Goal: Communication & Community: Connect with others

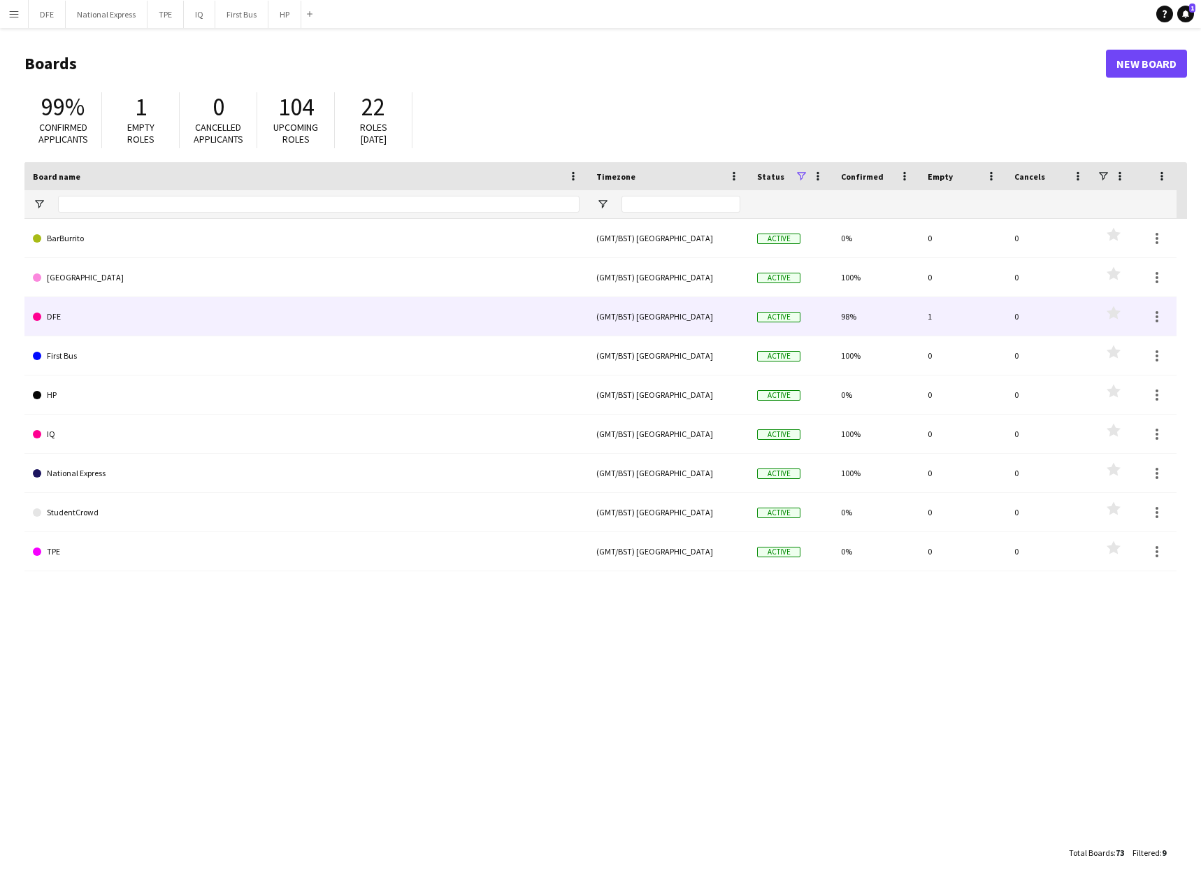
click at [114, 317] on link "DFE" at bounding box center [306, 316] width 547 height 39
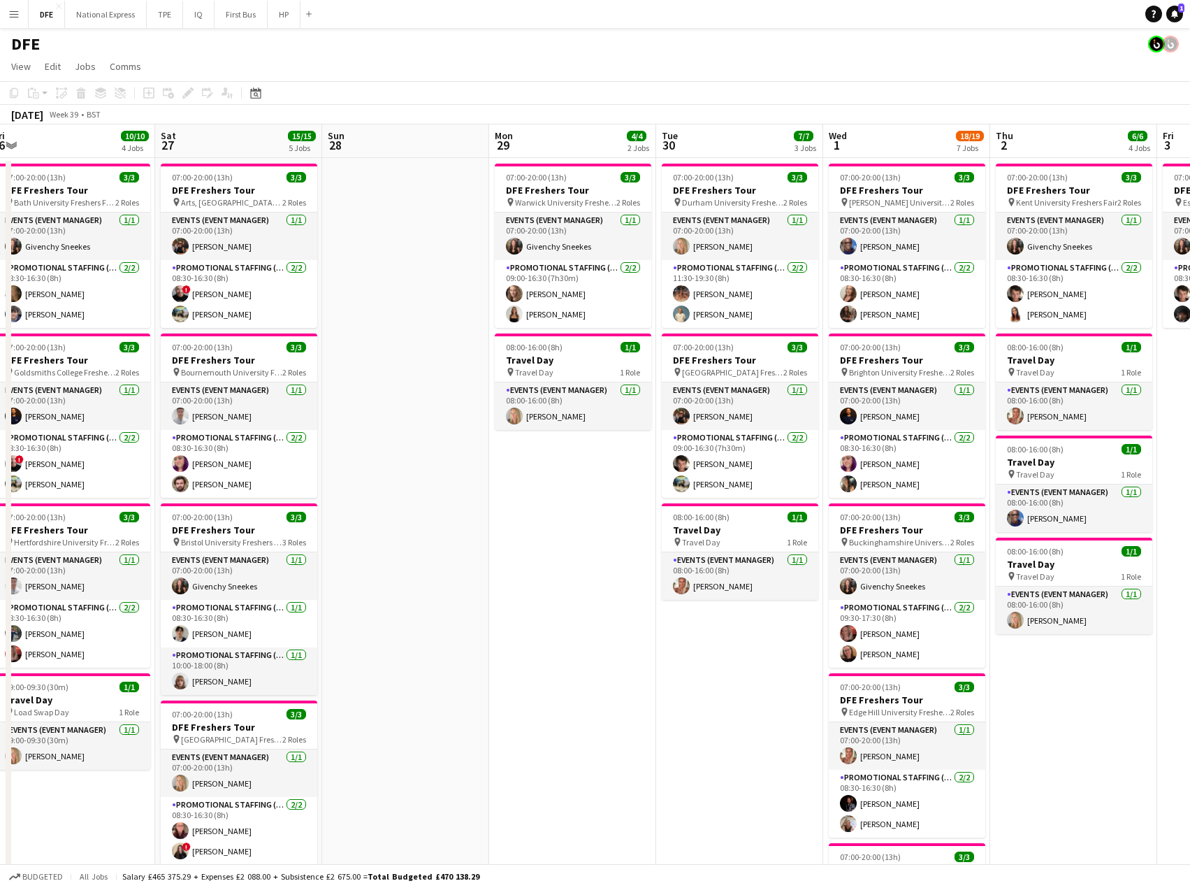
scroll to position [0, 556]
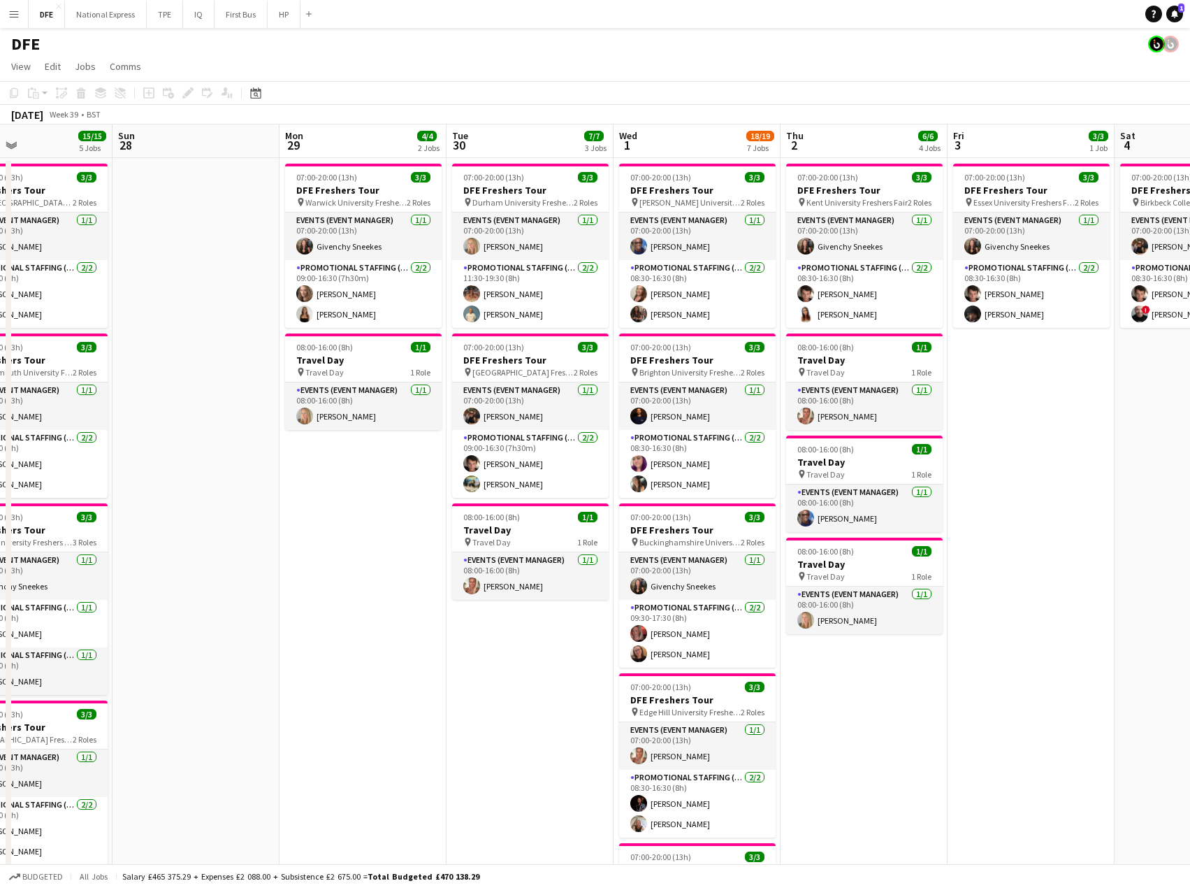
drag, startPoint x: 861, startPoint y: 565, endPoint x: 331, endPoint y: 532, distance: 530.9
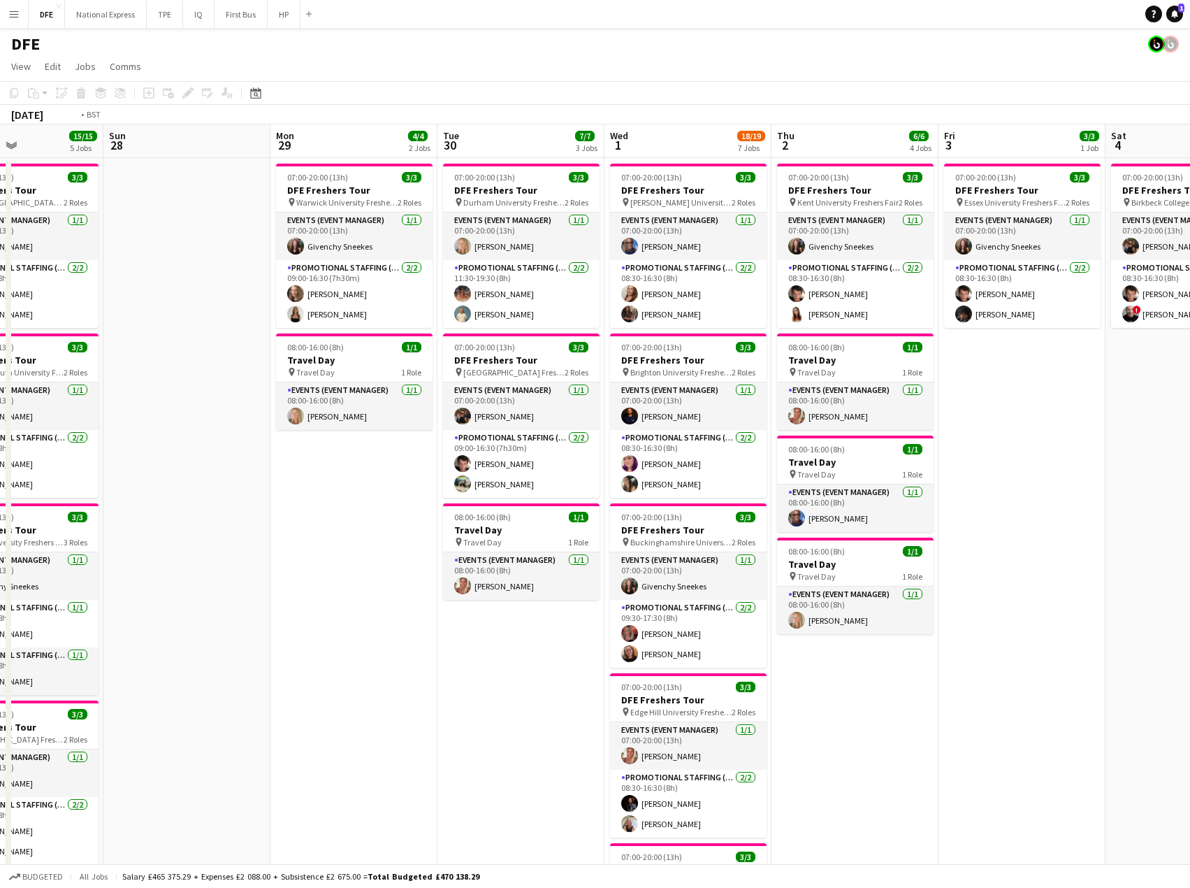
scroll to position [0, 488]
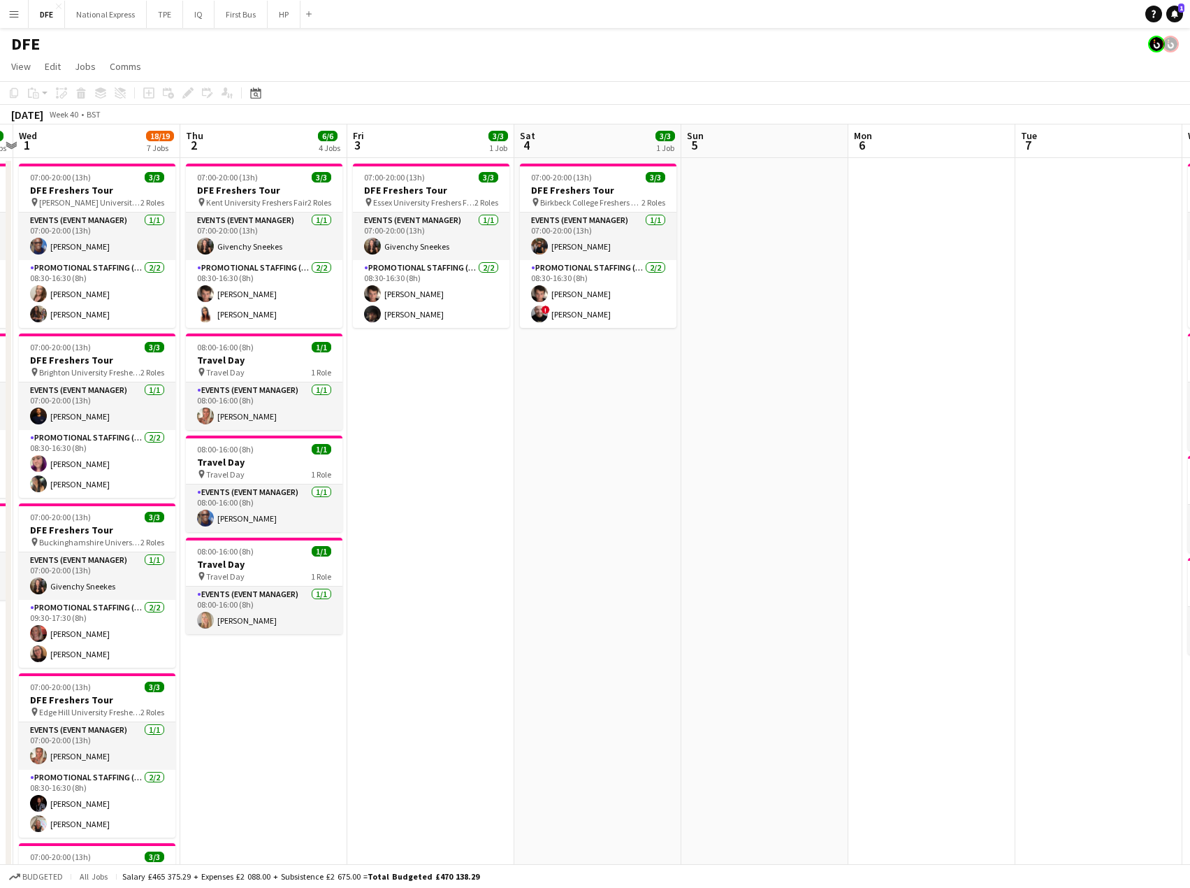
drag, startPoint x: 1086, startPoint y: 468, endPoint x: 486, endPoint y: 486, distance: 600.7
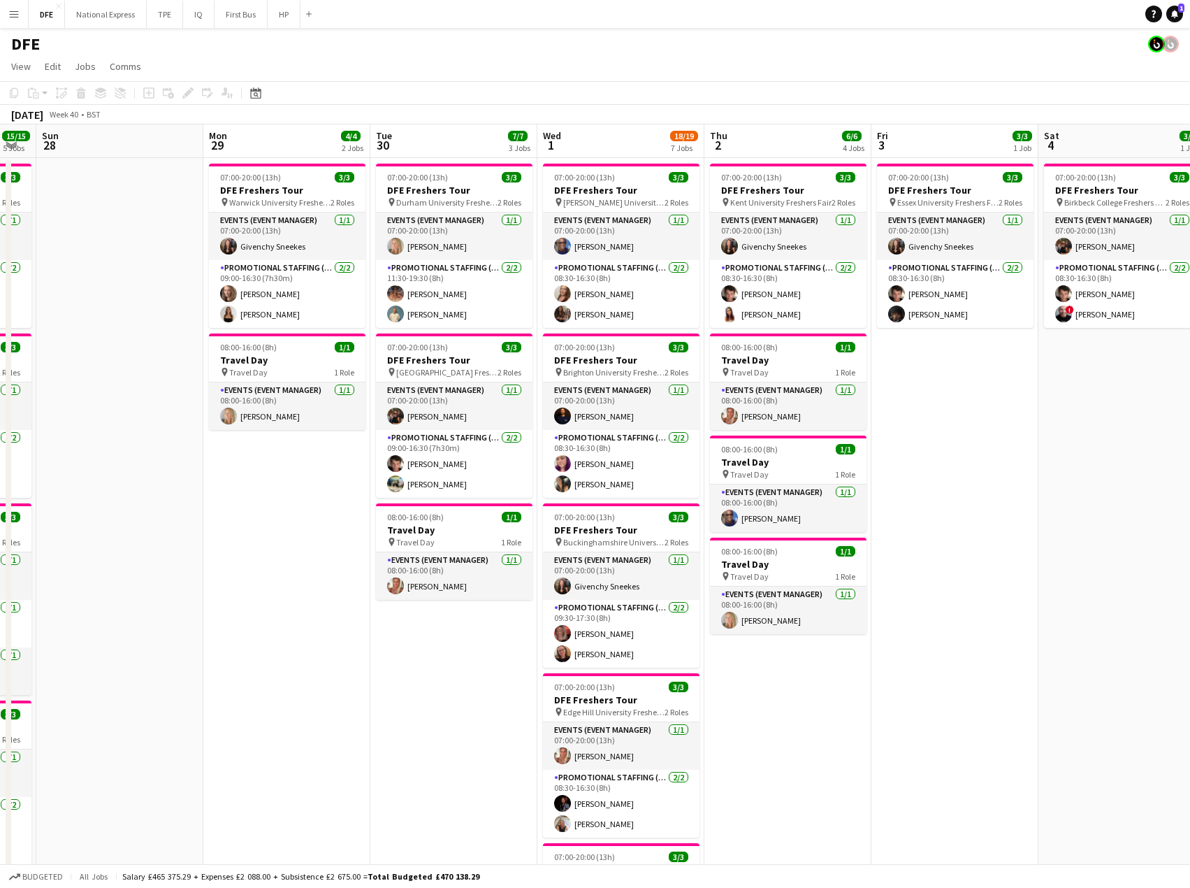
drag, startPoint x: 827, startPoint y: 445, endPoint x: 1009, endPoint y: 442, distance: 181.8
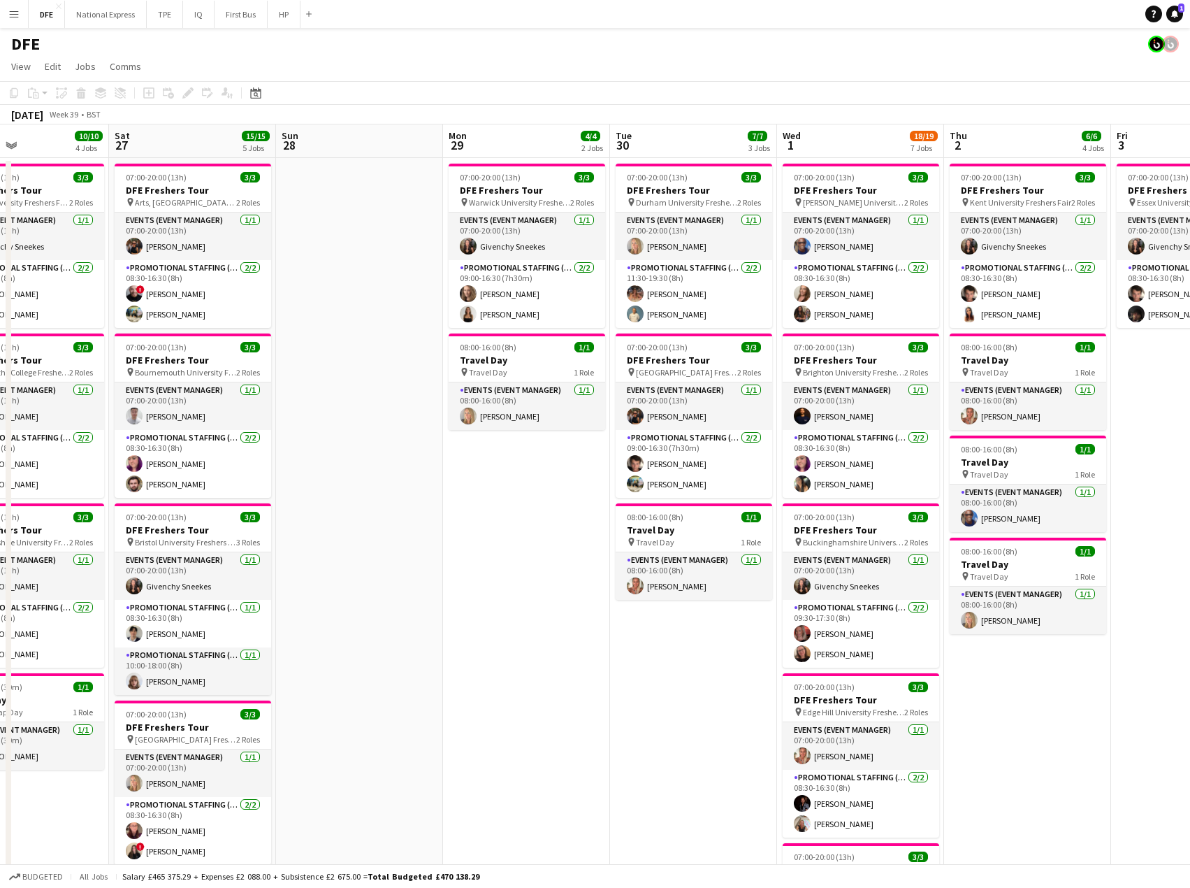
drag, startPoint x: 283, startPoint y: 498, endPoint x: 466, endPoint y: 450, distance: 188.5
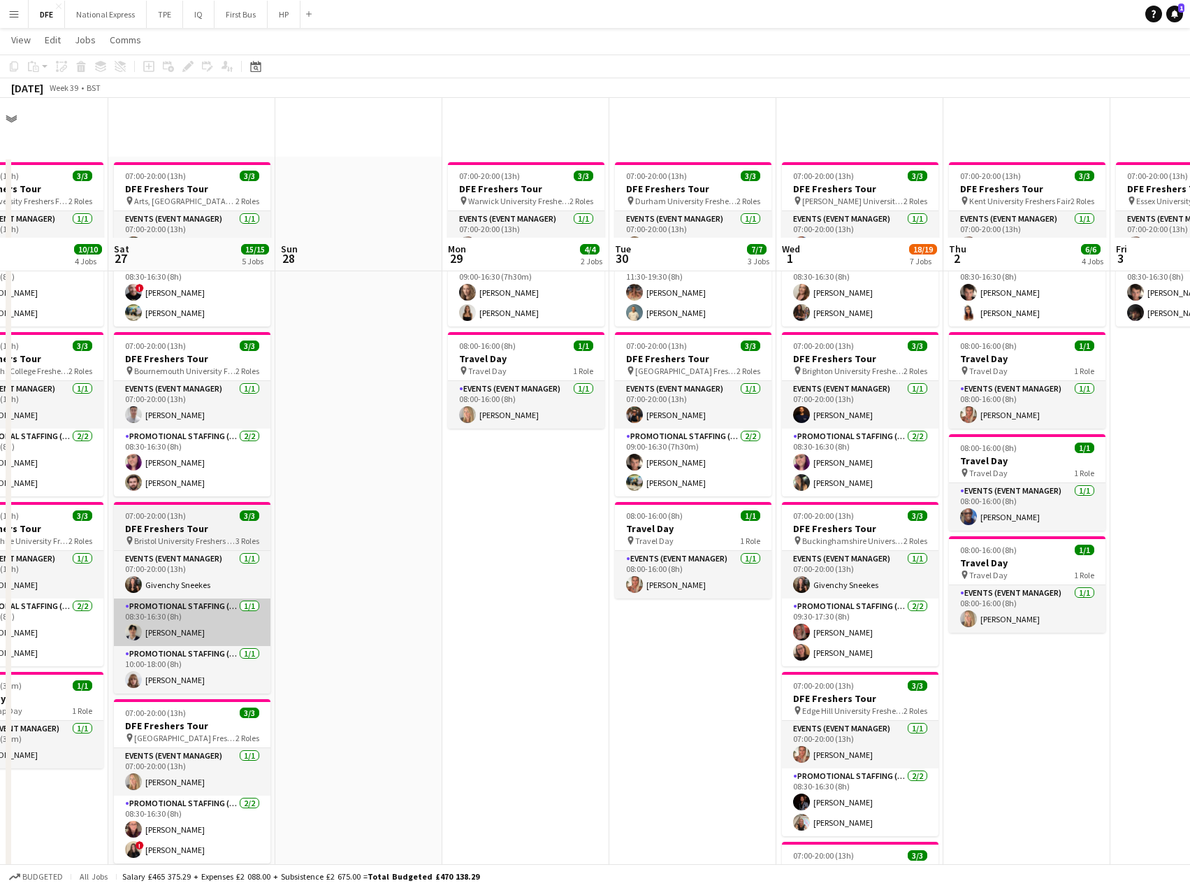
scroll to position [140, 0]
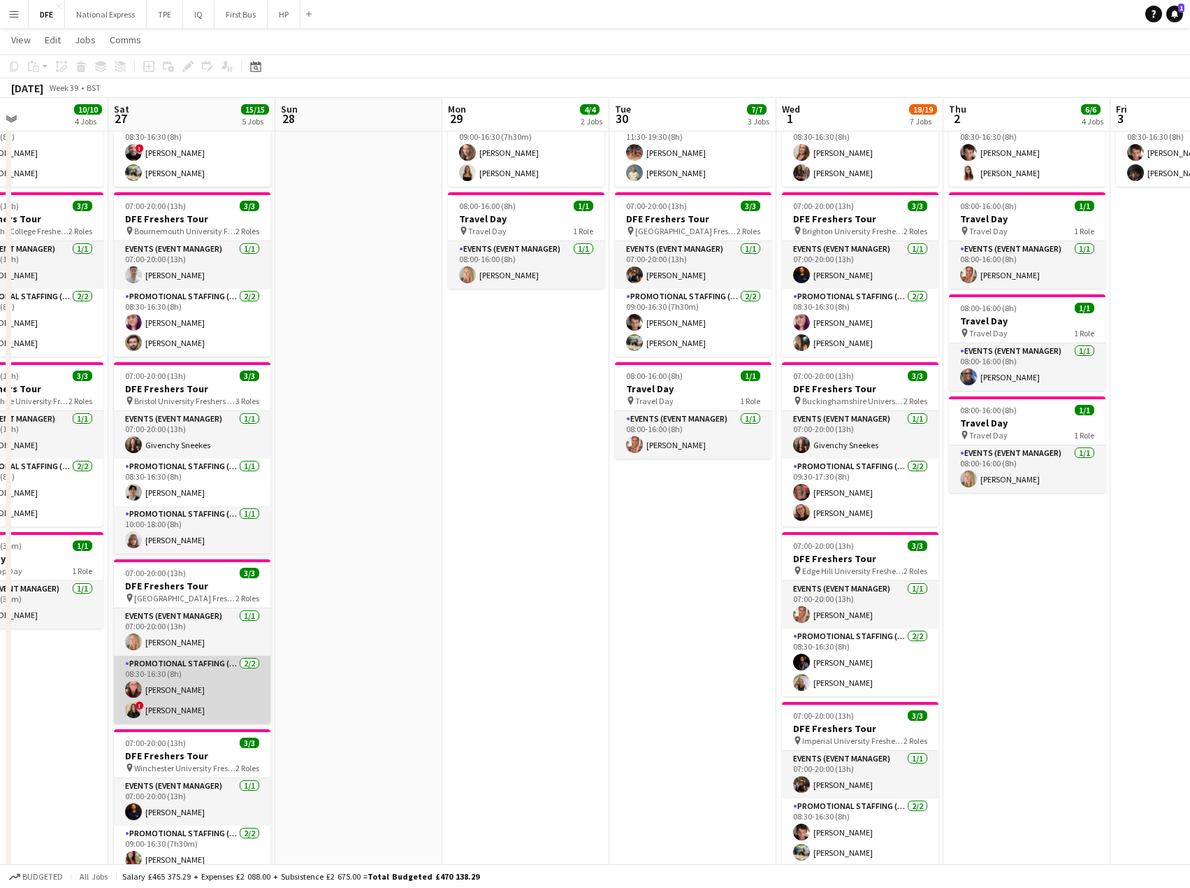
click at [171, 710] on app-card-role "Promotional Staffing (Brand Ambassadors) [DATE] 08:30-16:30 (8h) [PERSON_NAME] …" at bounding box center [192, 690] width 157 height 68
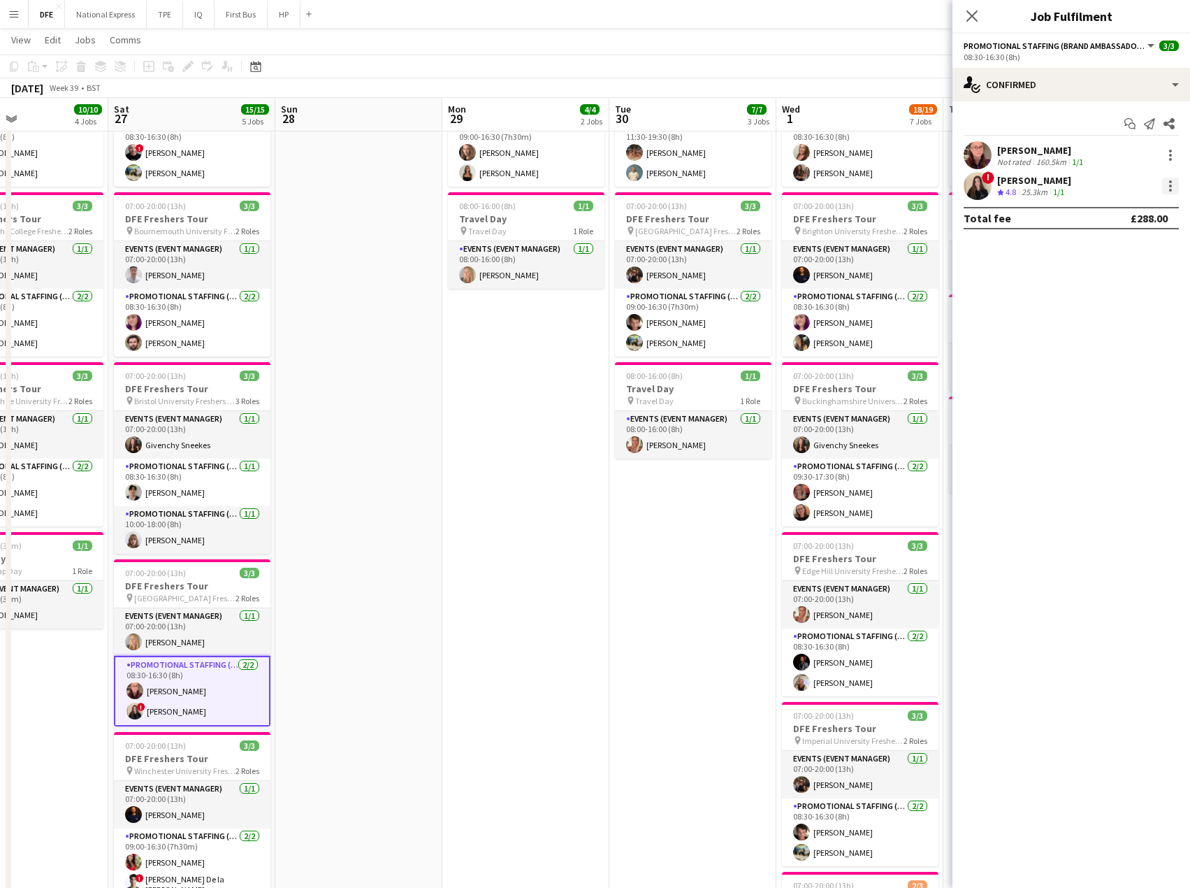
click at [1172, 181] on div at bounding box center [1170, 186] width 17 height 17
click at [1122, 343] on span "Remove" at bounding box center [1102, 346] width 42 height 12
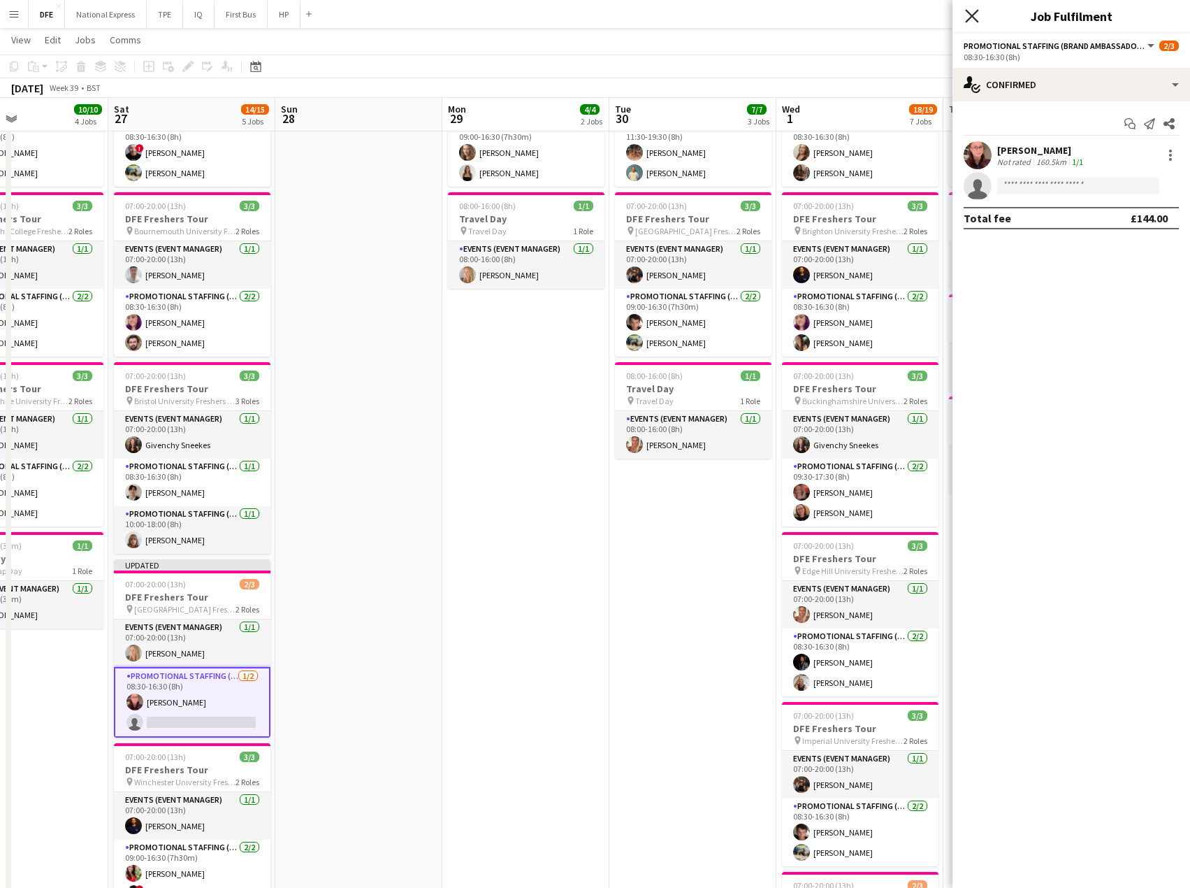
click at [977, 10] on icon "Close pop-in" at bounding box center [971, 15] width 13 height 13
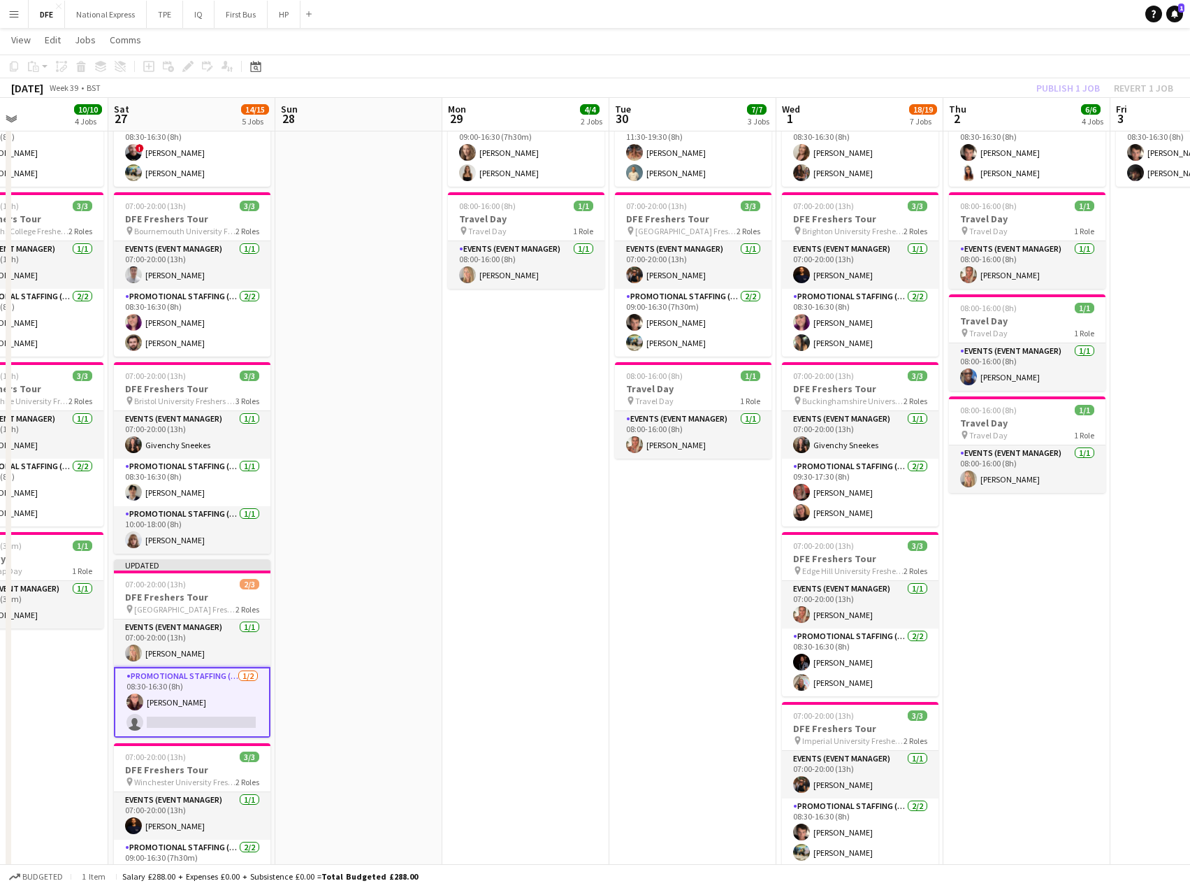
click at [910, 34] on app-page-menu "View Day view expanded Day view collapsed Month view Date picker Jump to [DATE]…" at bounding box center [595, 41] width 1190 height 27
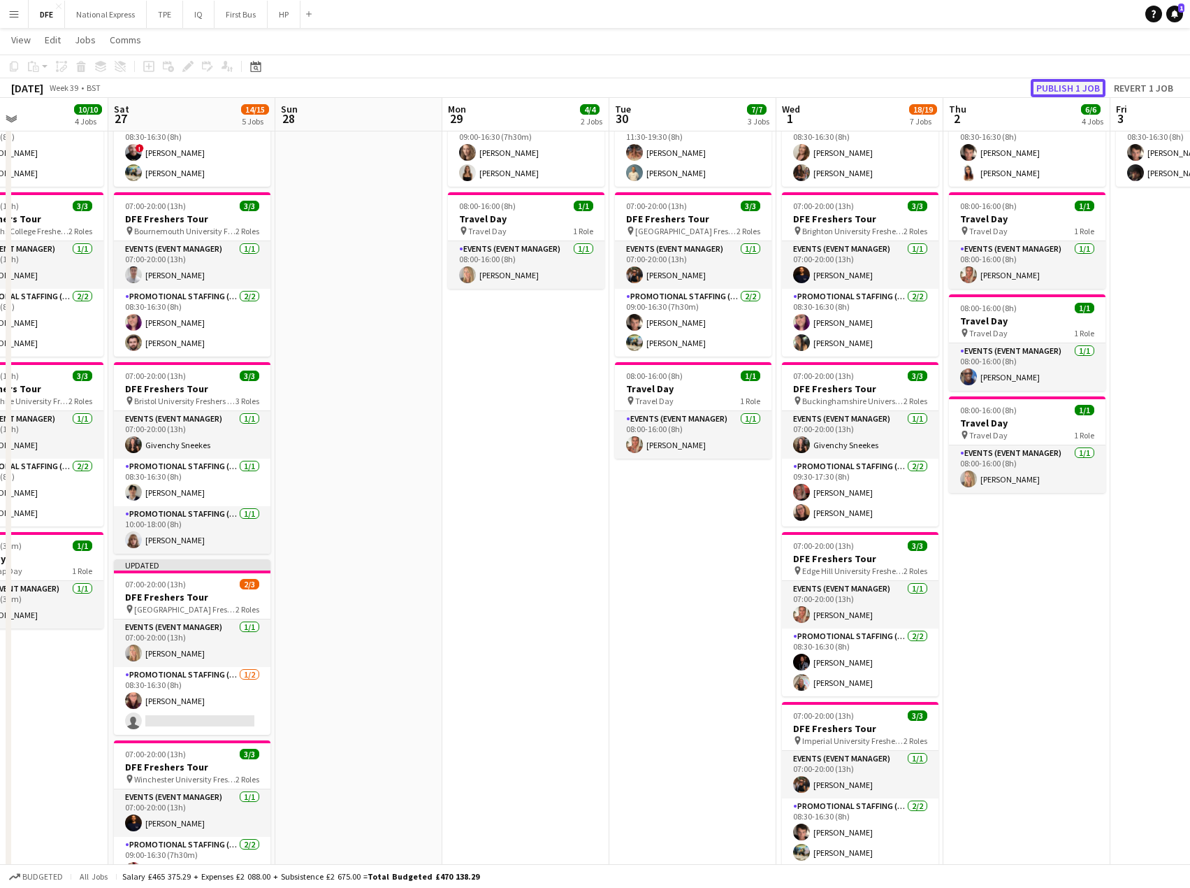
click at [1053, 92] on button "Publish 1 job" at bounding box center [1068, 88] width 75 height 18
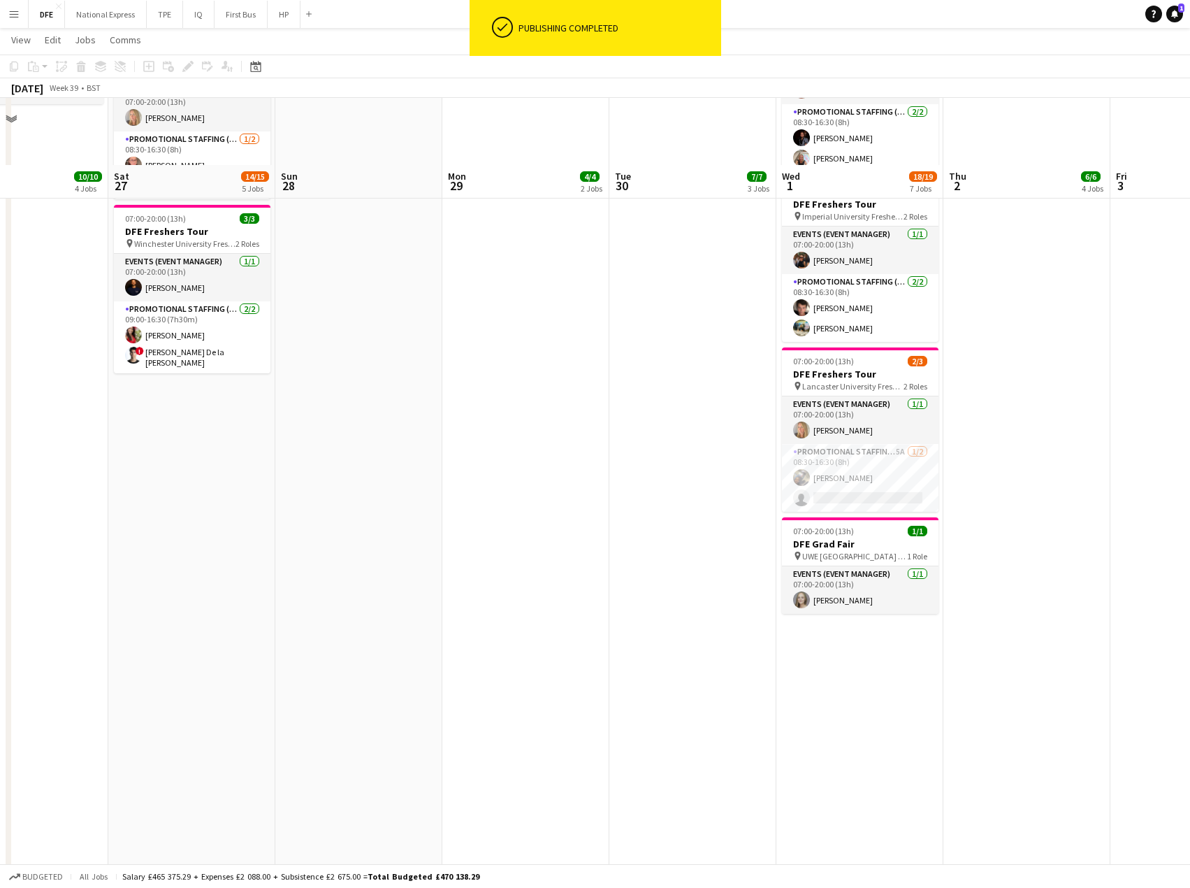
scroll to position [769, 0]
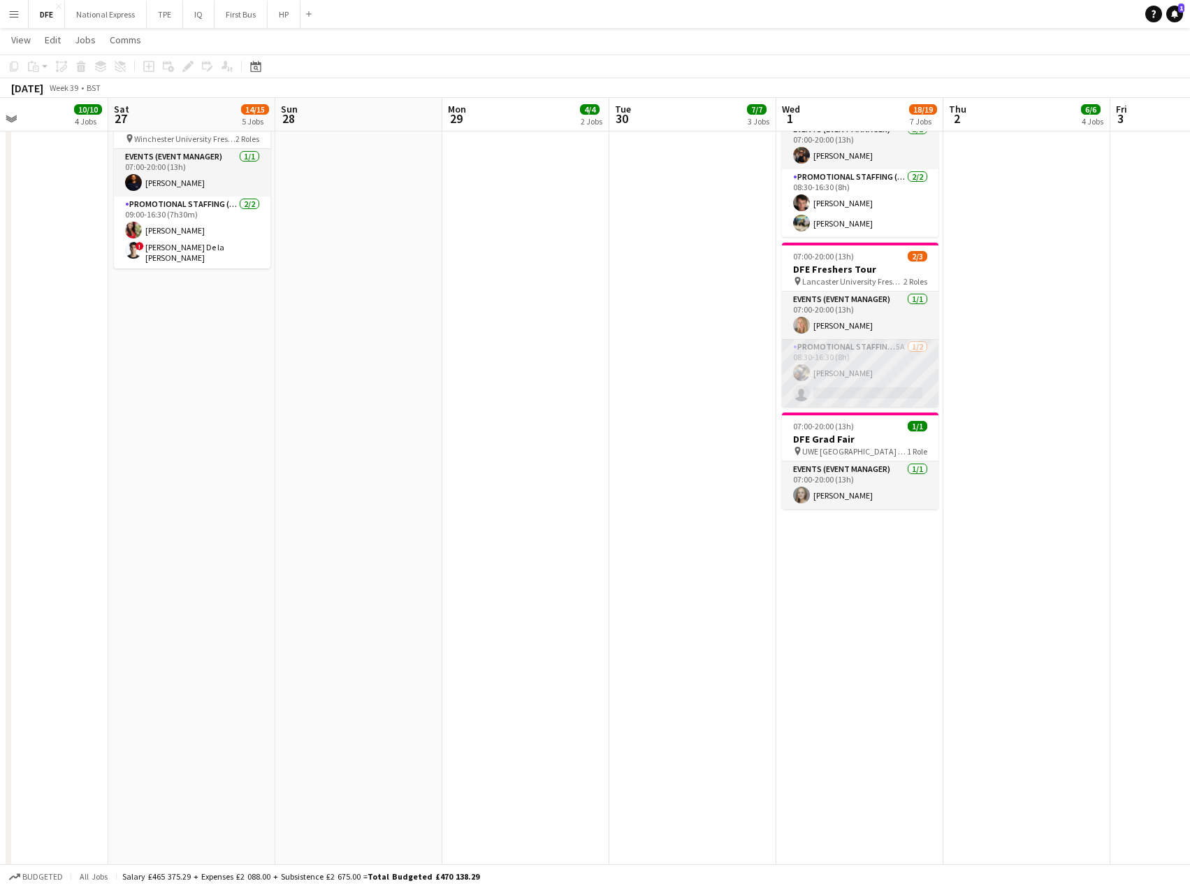
click at [844, 394] on app-card-role "Promotional Staffing (Brand Ambassadors) 5A [DATE] 08:30-16:30 (8h) [PERSON_NAM…" at bounding box center [860, 373] width 157 height 68
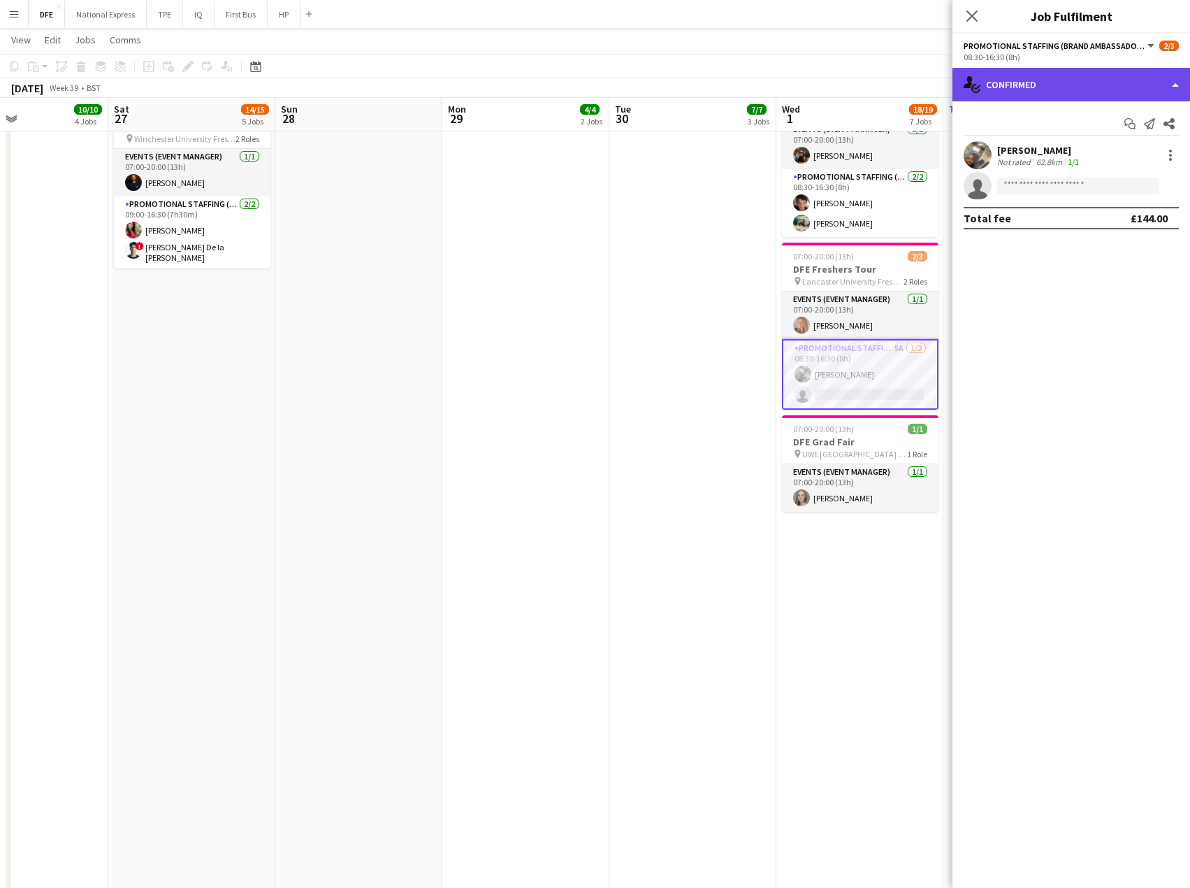
click at [1052, 80] on div "single-neutral-actions-check-2 Confirmed" at bounding box center [1072, 85] width 238 height 34
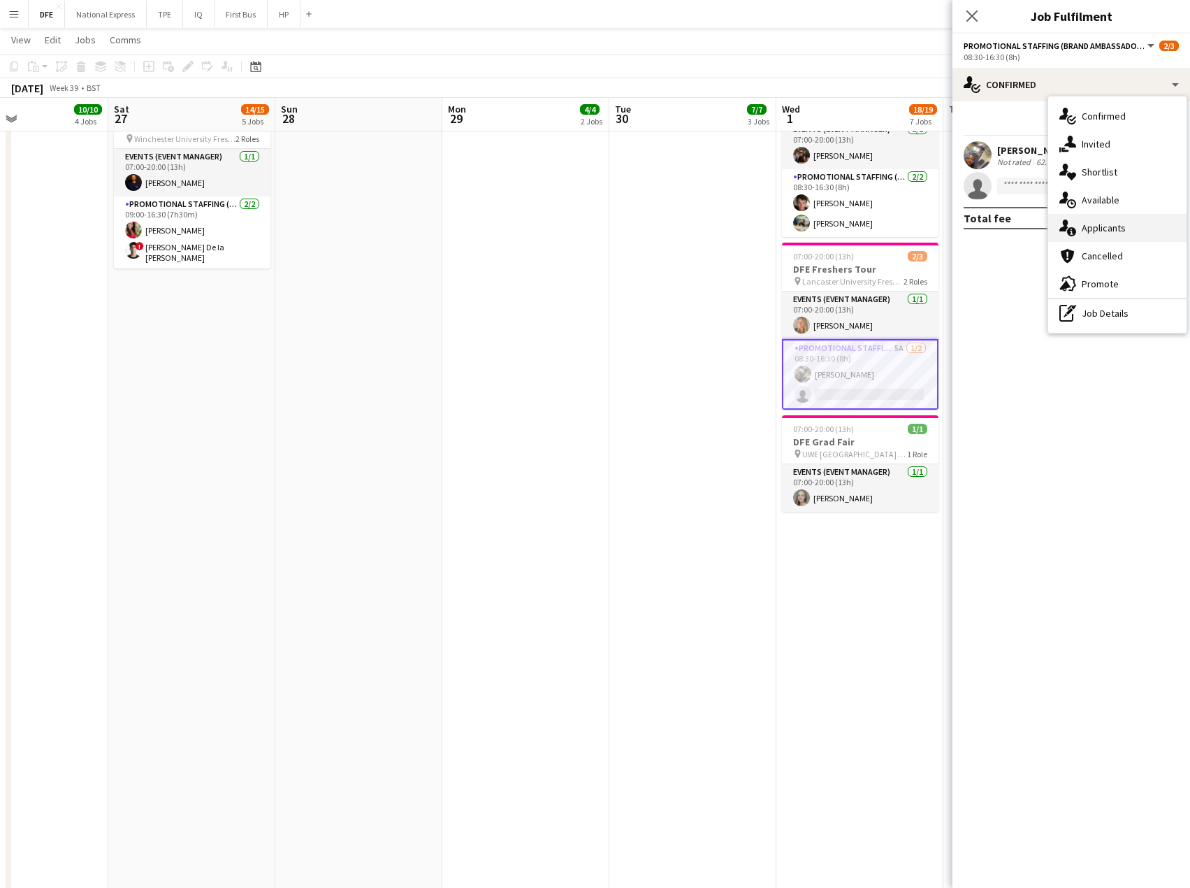
click at [1106, 233] on span "Applicants" at bounding box center [1104, 228] width 44 height 13
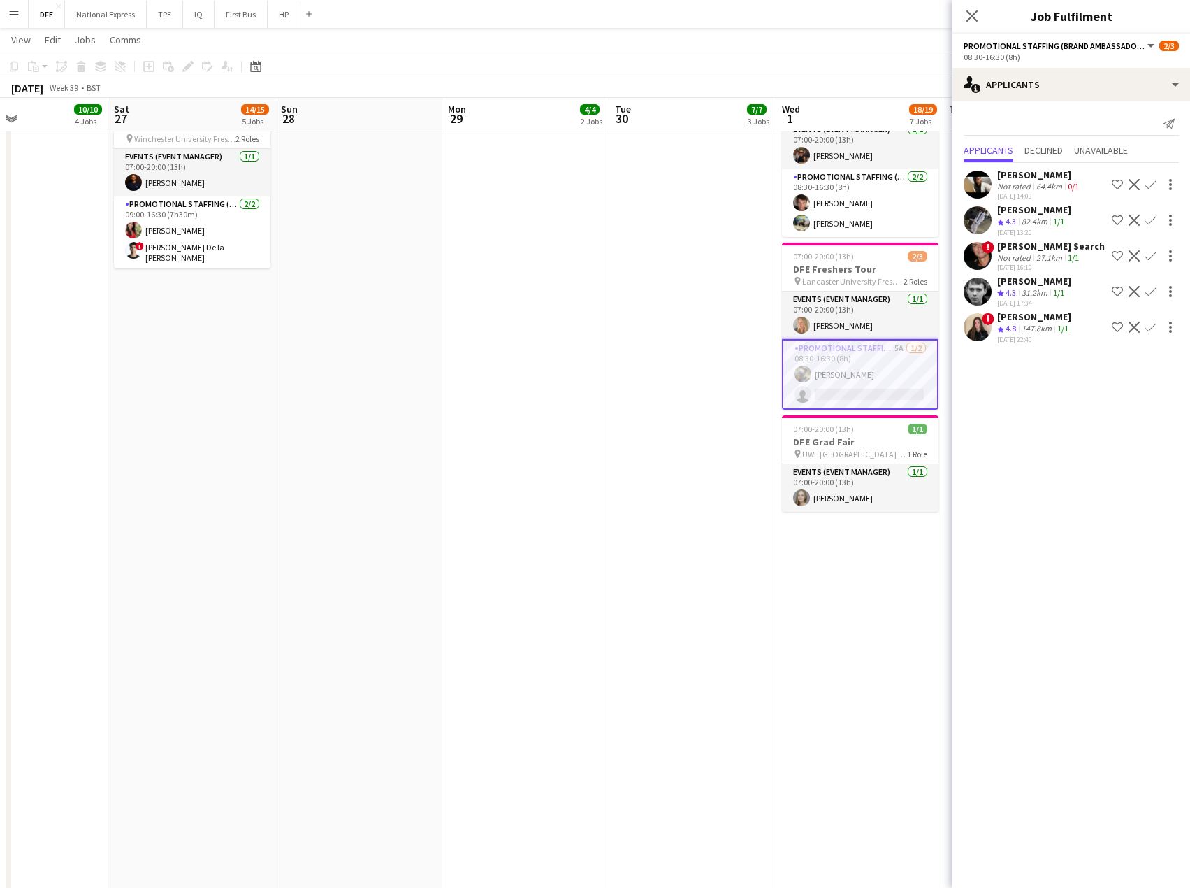
click at [1035, 285] on div "[PERSON_NAME]" at bounding box center [1035, 281] width 74 height 13
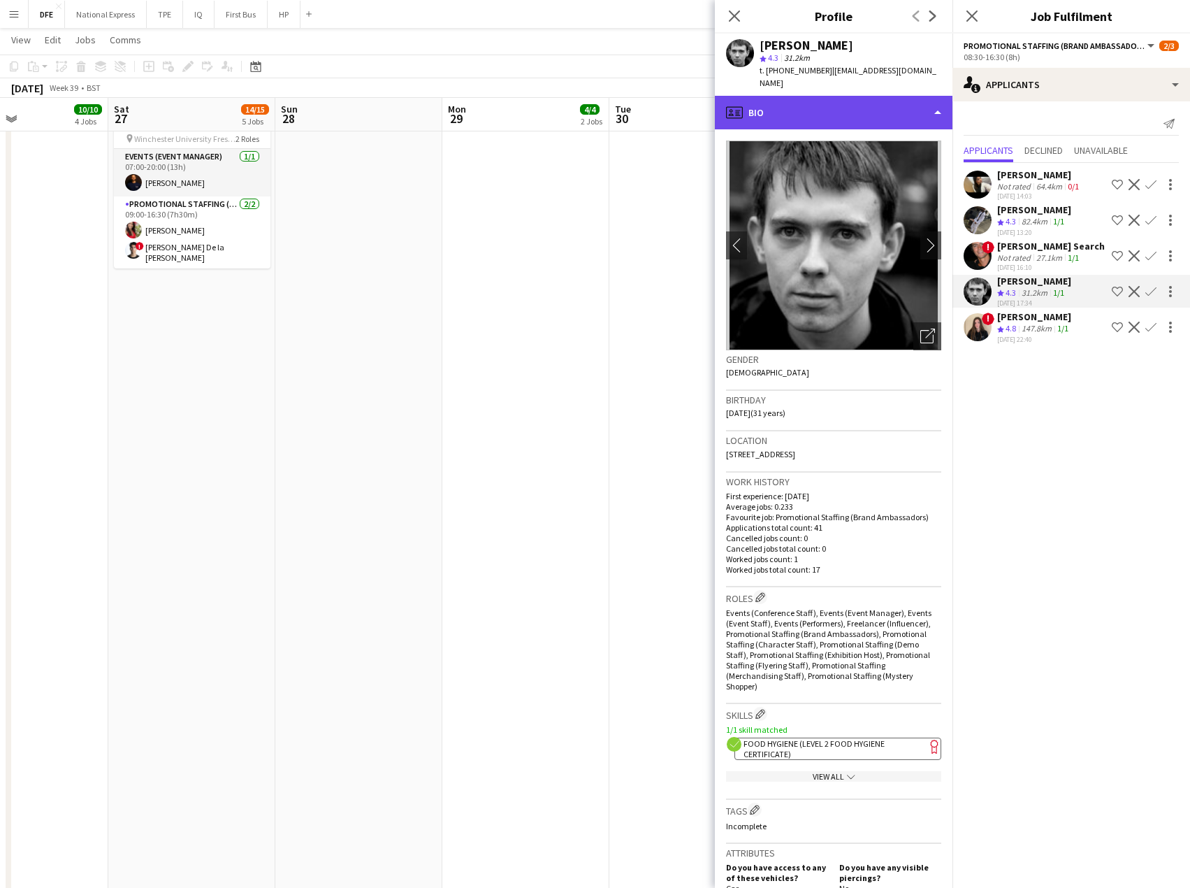
click at [863, 96] on div "profile Bio" at bounding box center [834, 113] width 238 height 34
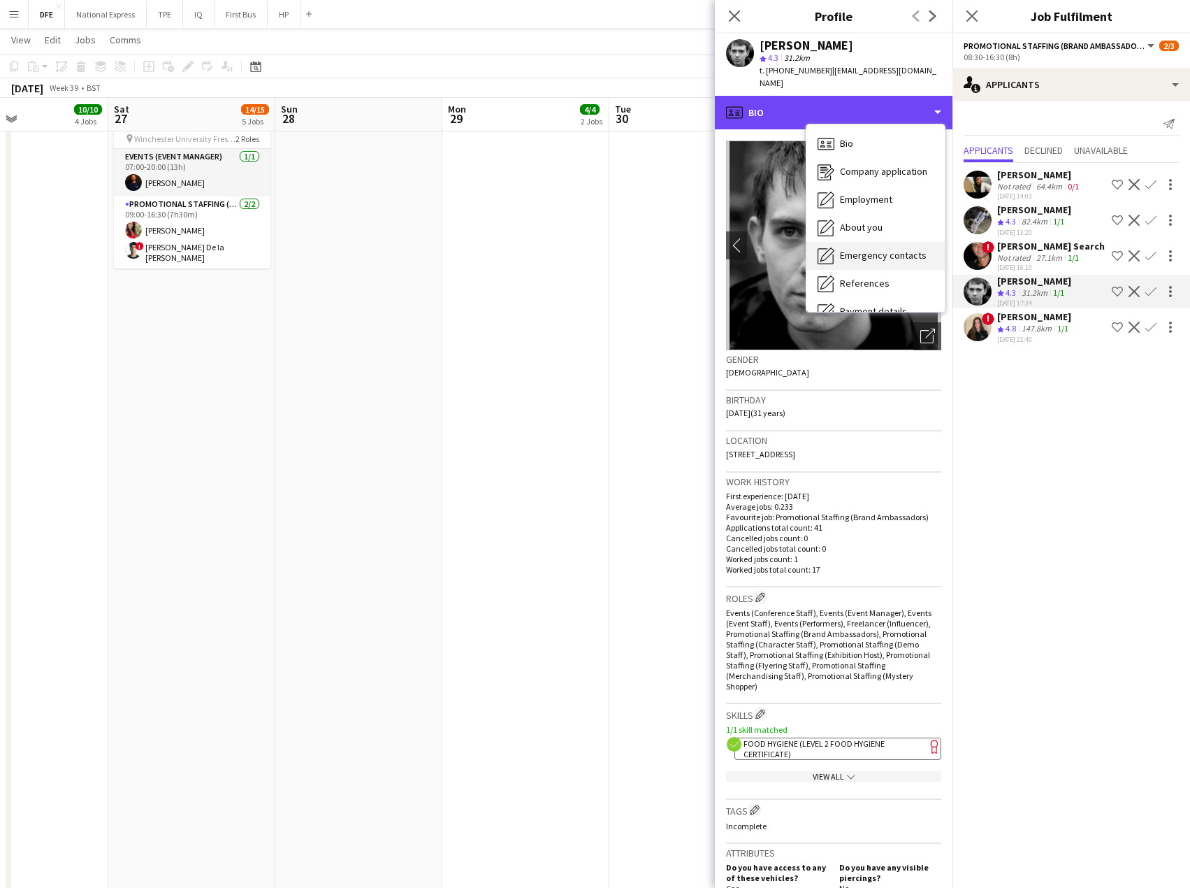
scroll to position [159, 0]
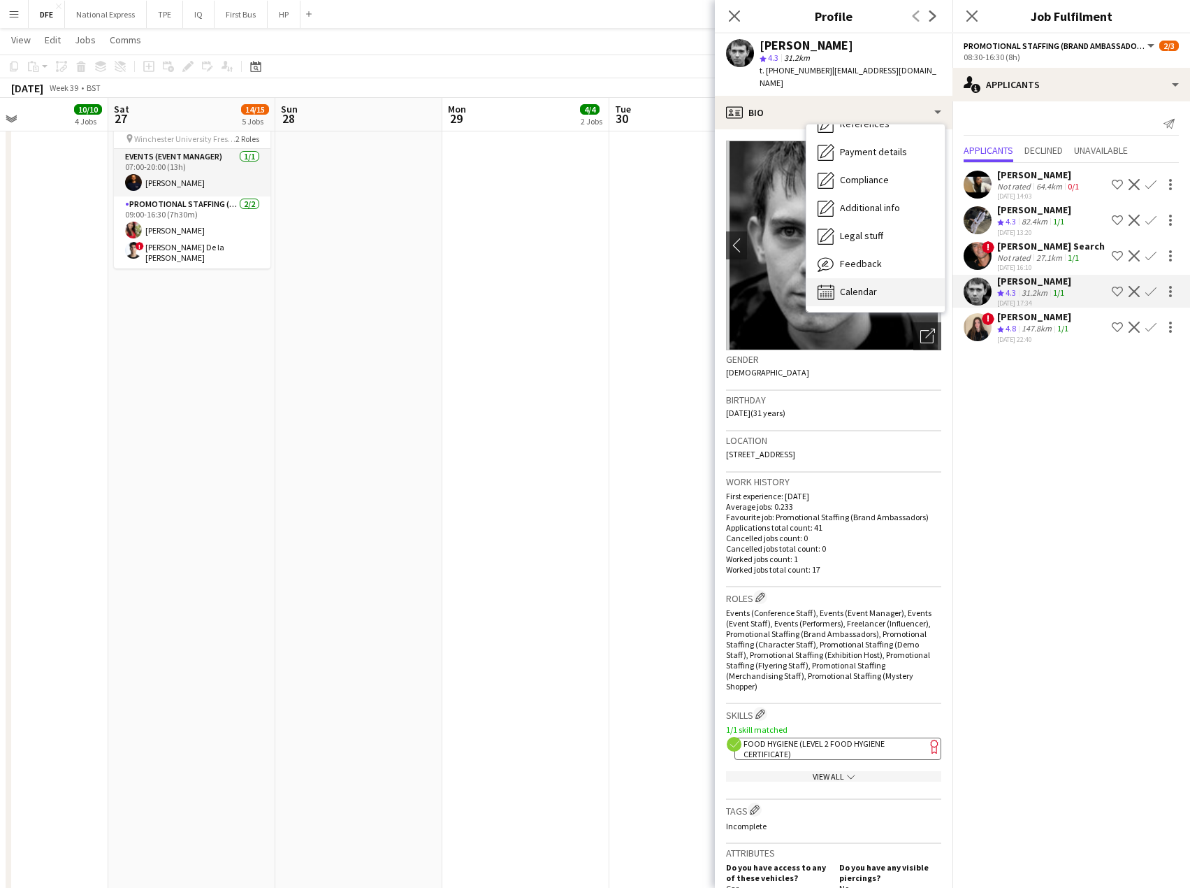
click at [864, 285] on span "Calendar" at bounding box center [858, 291] width 37 height 13
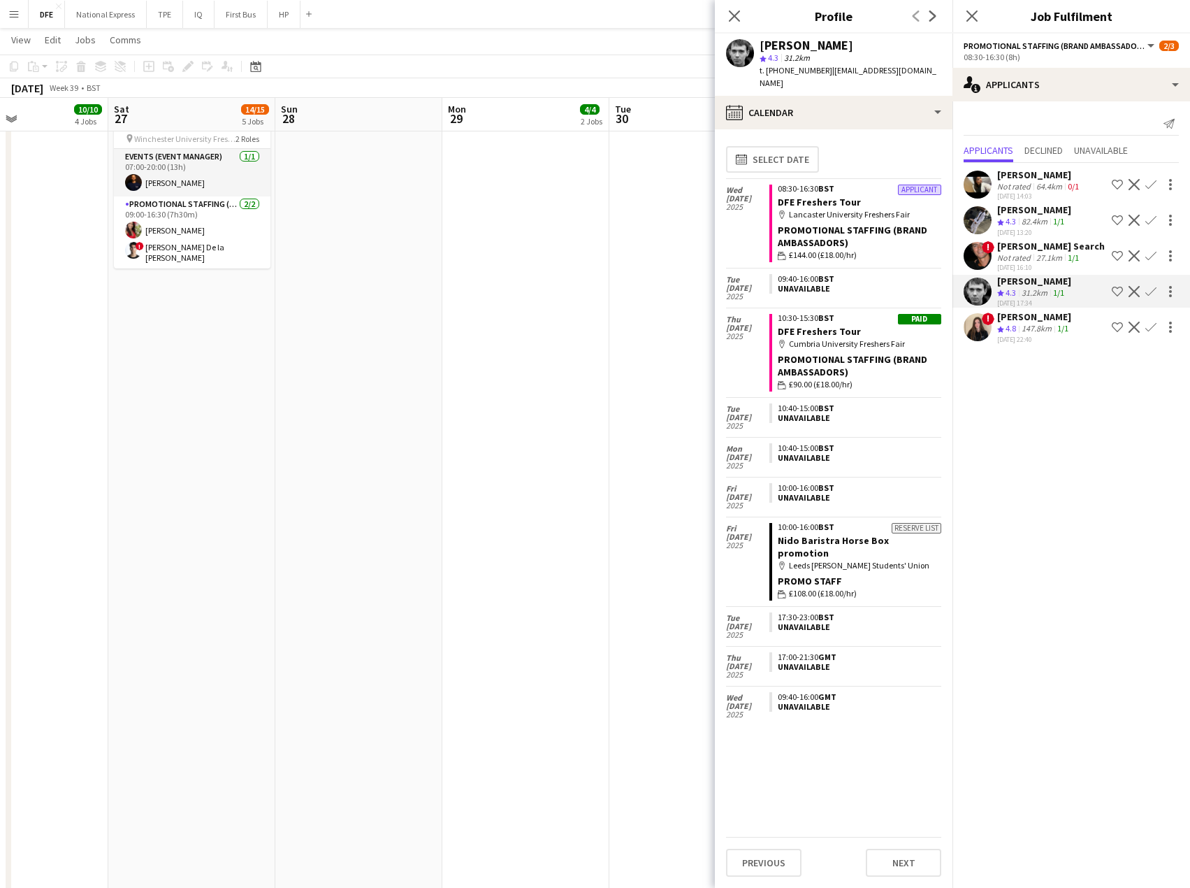
click at [1145, 294] on button "Confirm" at bounding box center [1151, 291] width 17 height 17
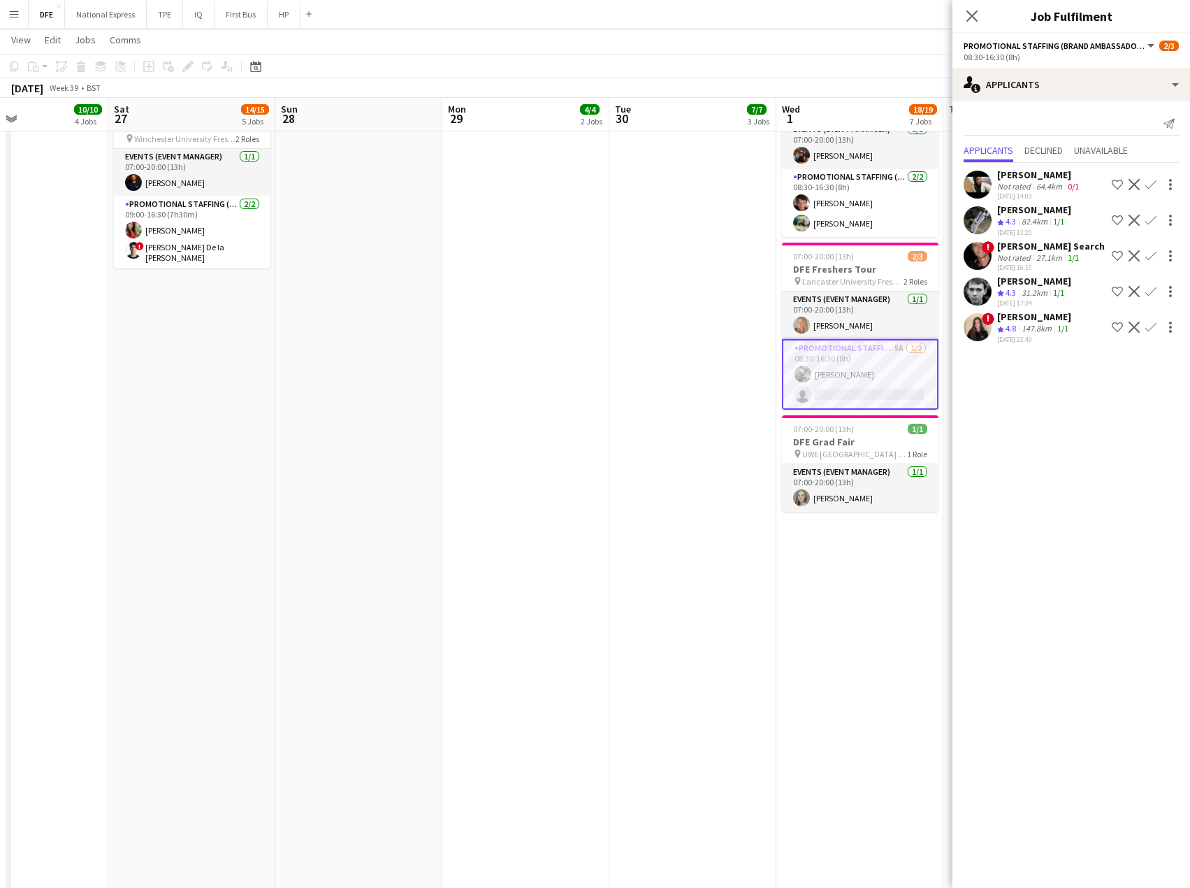
click at [1150, 291] on app-icon "Confirm" at bounding box center [1151, 291] width 11 height 11
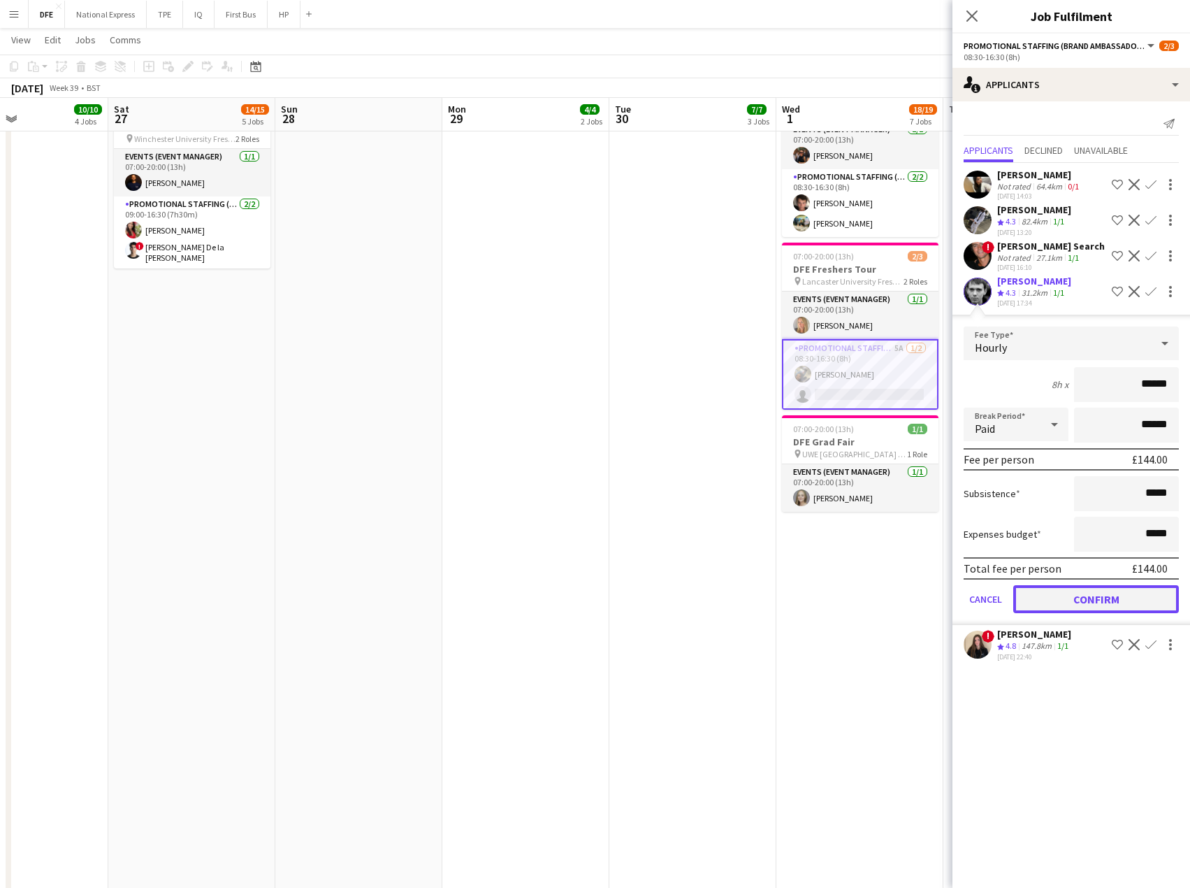
click at [1098, 599] on button "Confirm" at bounding box center [1097, 599] width 166 height 28
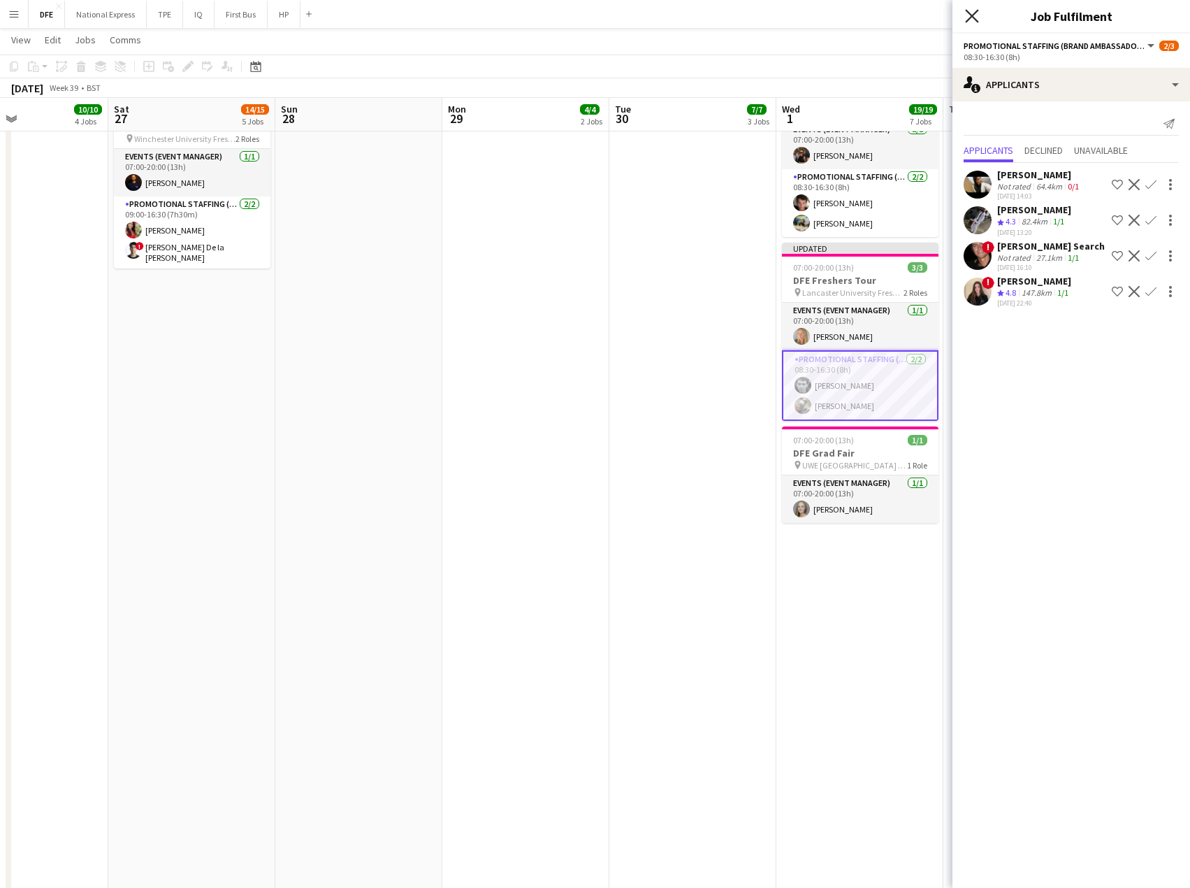
click at [974, 15] on icon "Close pop-in" at bounding box center [971, 15] width 13 height 13
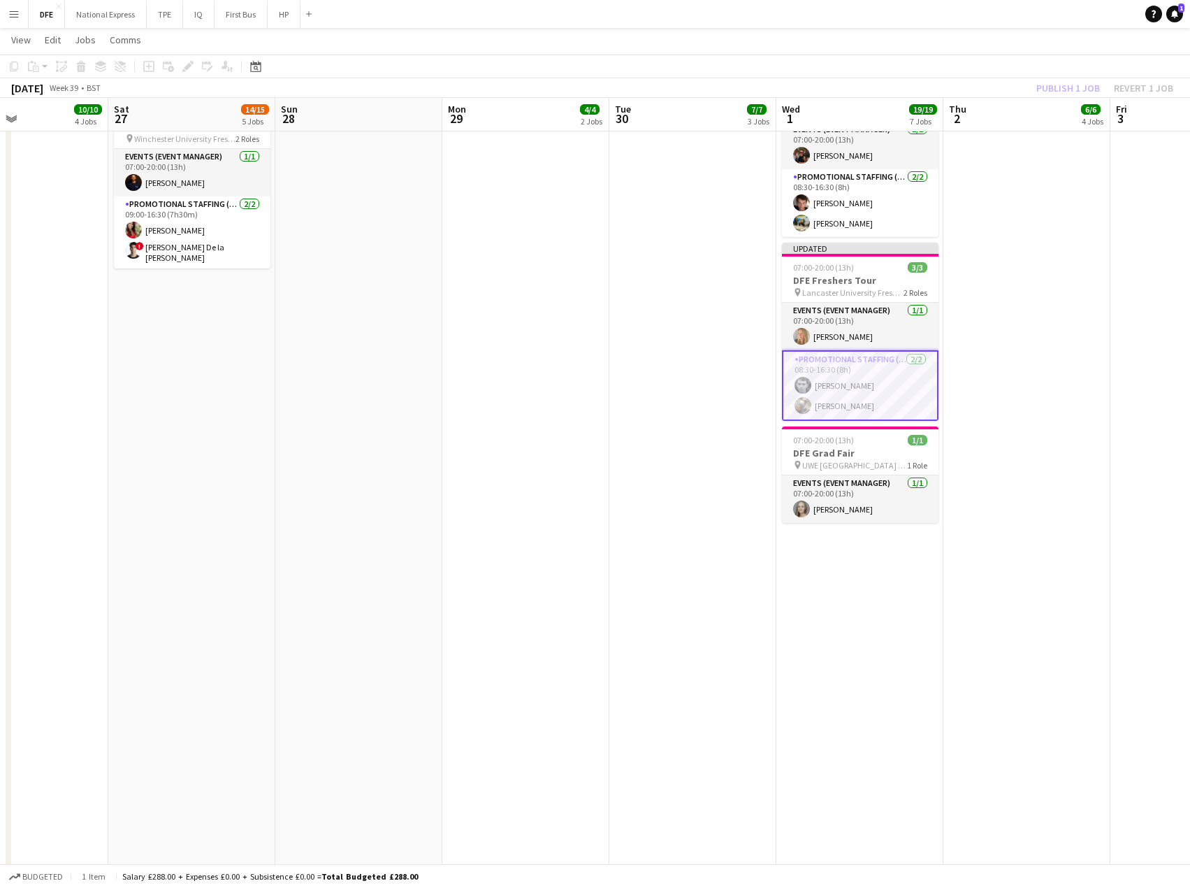
click at [929, 53] on app-page-menu "View Day view expanded Day view collapsed Month view Date picker Jump to [DATE]…" at bounding box center [595, 41] width 1190 height 27
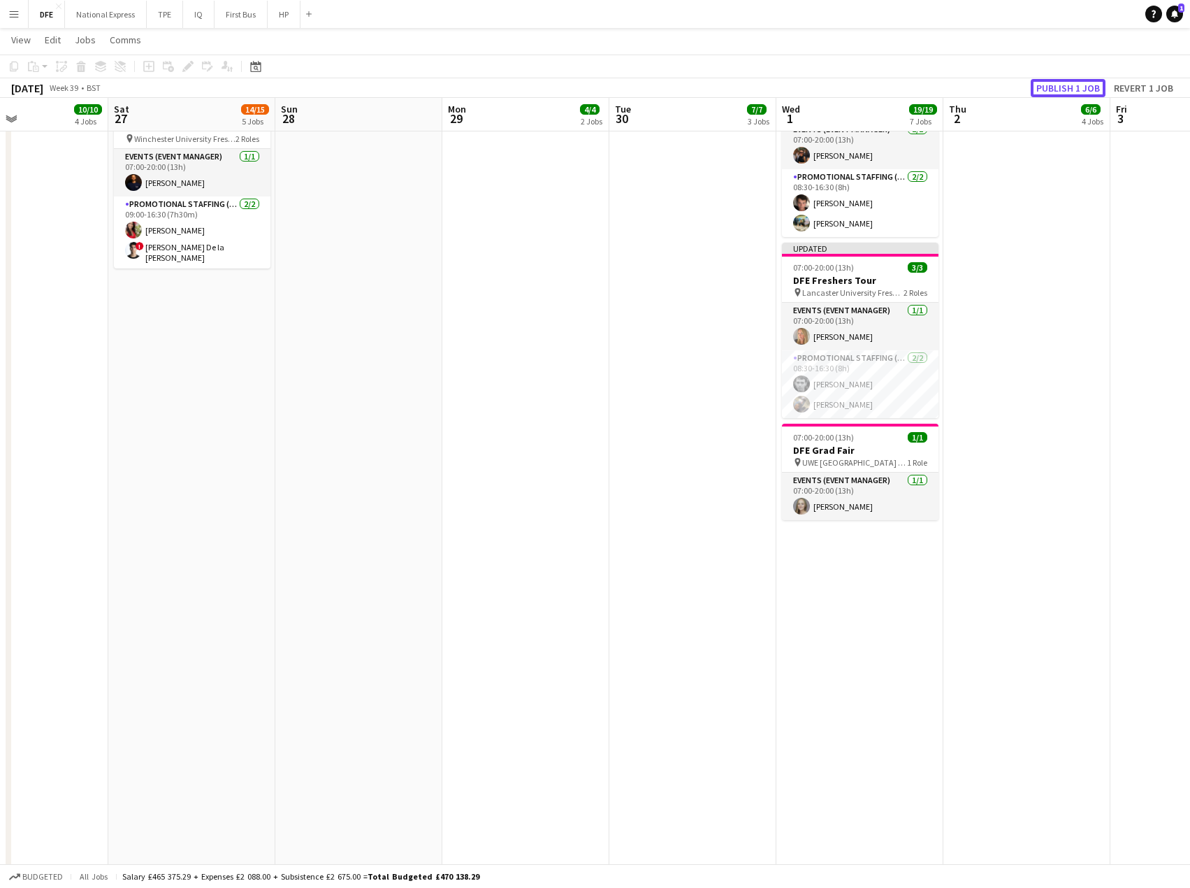
drag, startPoint x: 1071, startPoint y: 88, endPoint x: 988, endPoint y: 218, distance: 154.0
click at [1063, 89] on button "Publish 1 job" at bounding box center [1068, 88] width 75 height 18
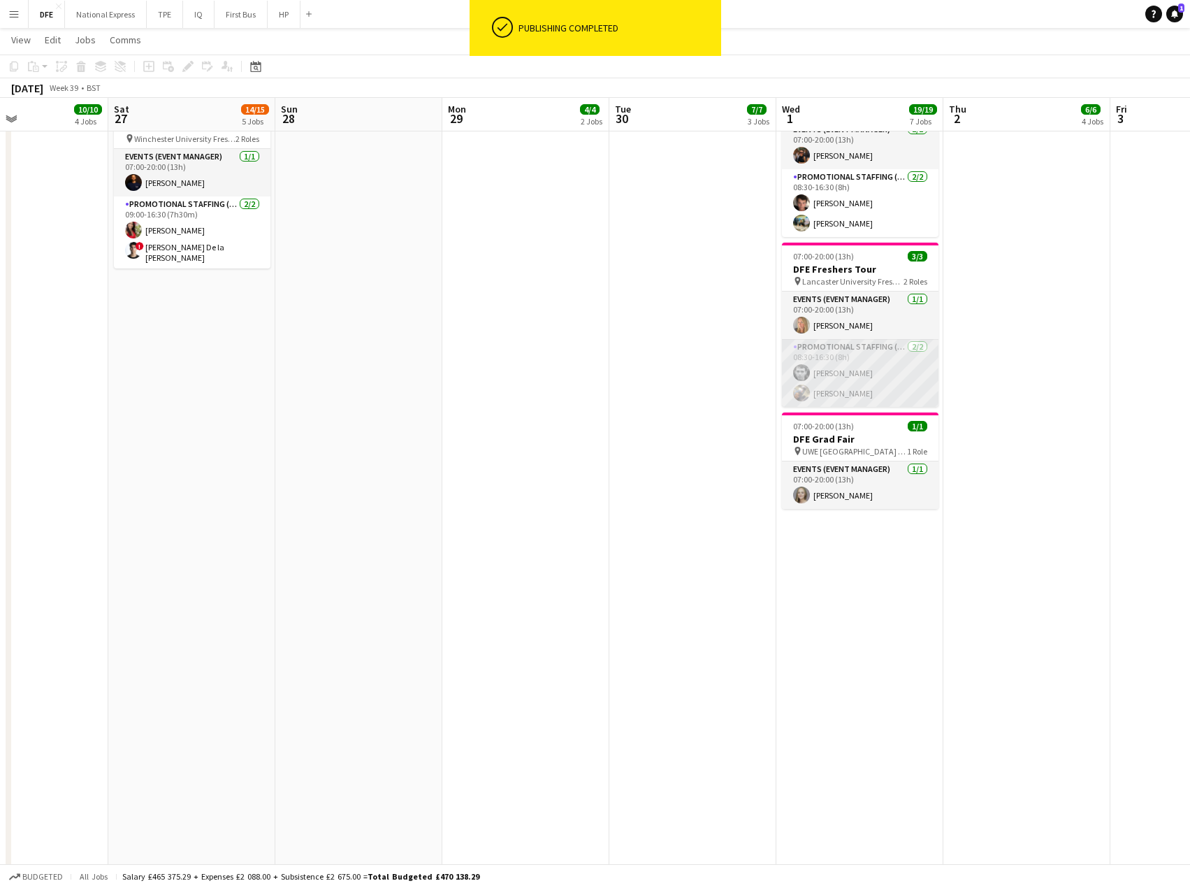
click at [853, 373] on app-card-role "Promotional Staffing (Brand Ambassadors) [DATE] 08:30-16:30 (8h) [PERSON_NAME] …" at bounding box center [860, 373] width 157 height 68
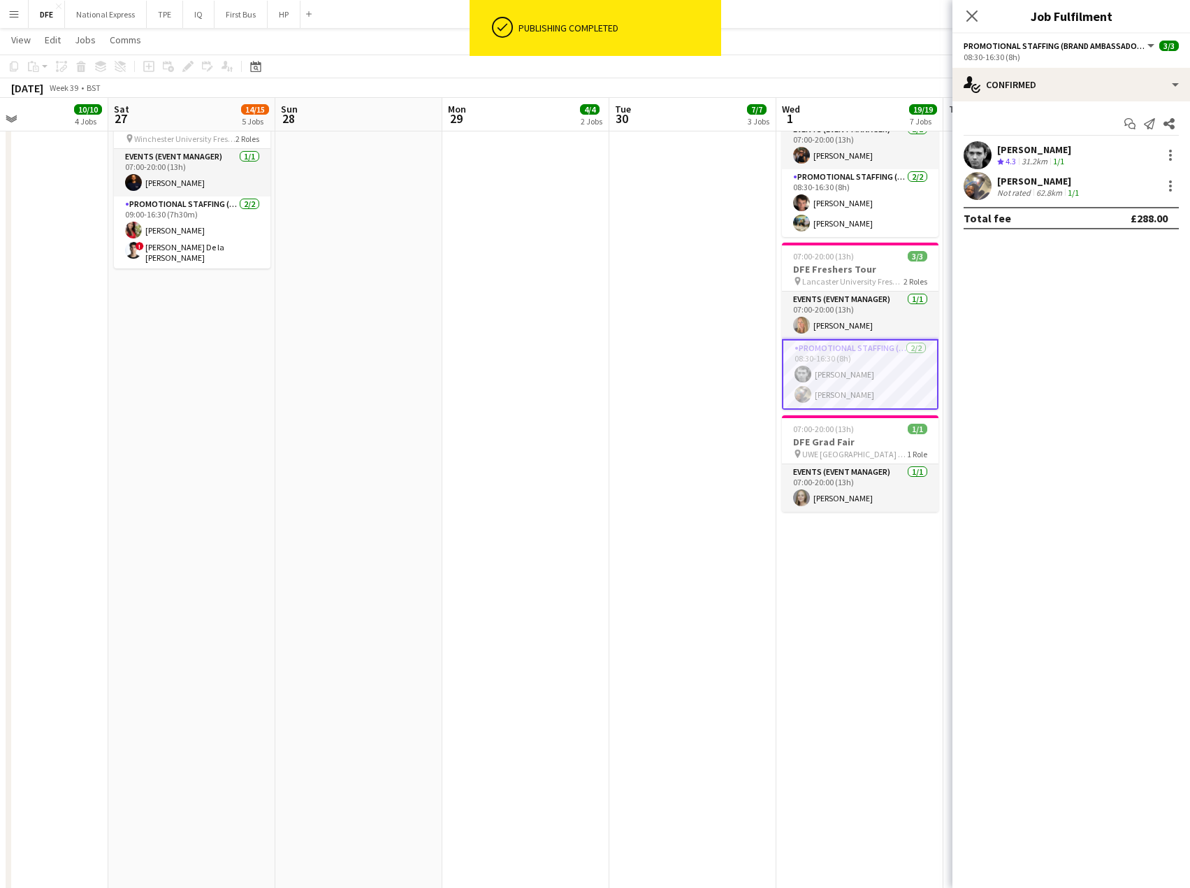
click at [1011, 145] on div "[PERSON_NAME]" at bounding box center [1035, 149] width 74 height 13
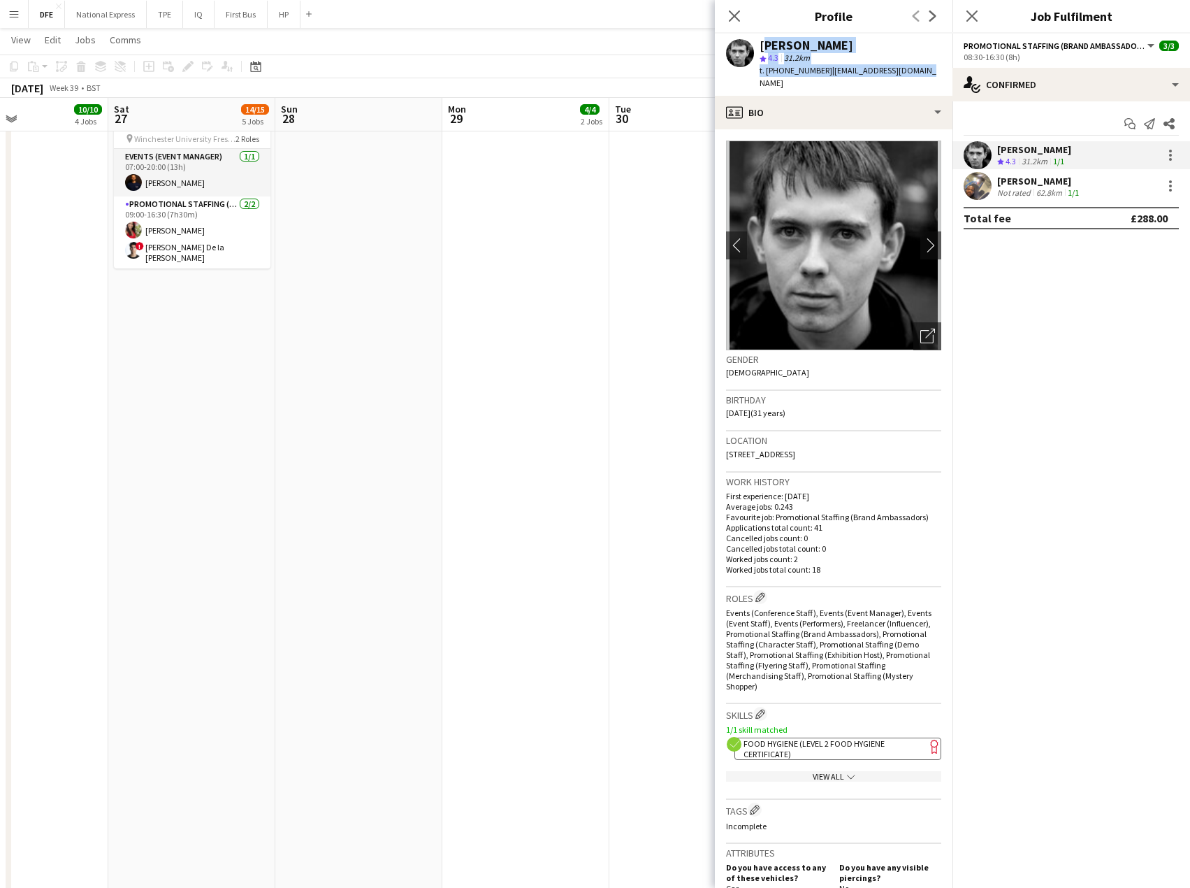
drag, startPoint x: 926, startPoint y: 66, endPoint x: 763, endPoint y: 40, distance: 165.7
click at [763, 40] on app-profile-header "[PERSON_NAME] star 4.3 31.2km t. [PHONE_NUMBER] | [EMAIL_ADDRESS][DOMAIN_NAME]" at bounding box center [834, 65] width 238 height 62
copy div "[PERSON_NAME] star 4.3 31.2km t. [PHONE_NUMBER] | [EMAIL_ADDRESS][DOMAIN_NAME]"
click at [495, 401] on app-date-cell "07:00-20:00 (13h) 3/3 DFE Freshers Tour pin Warwick University Freshers Fair 2 …" at bounding box center [525, 226] width 167 height 1676
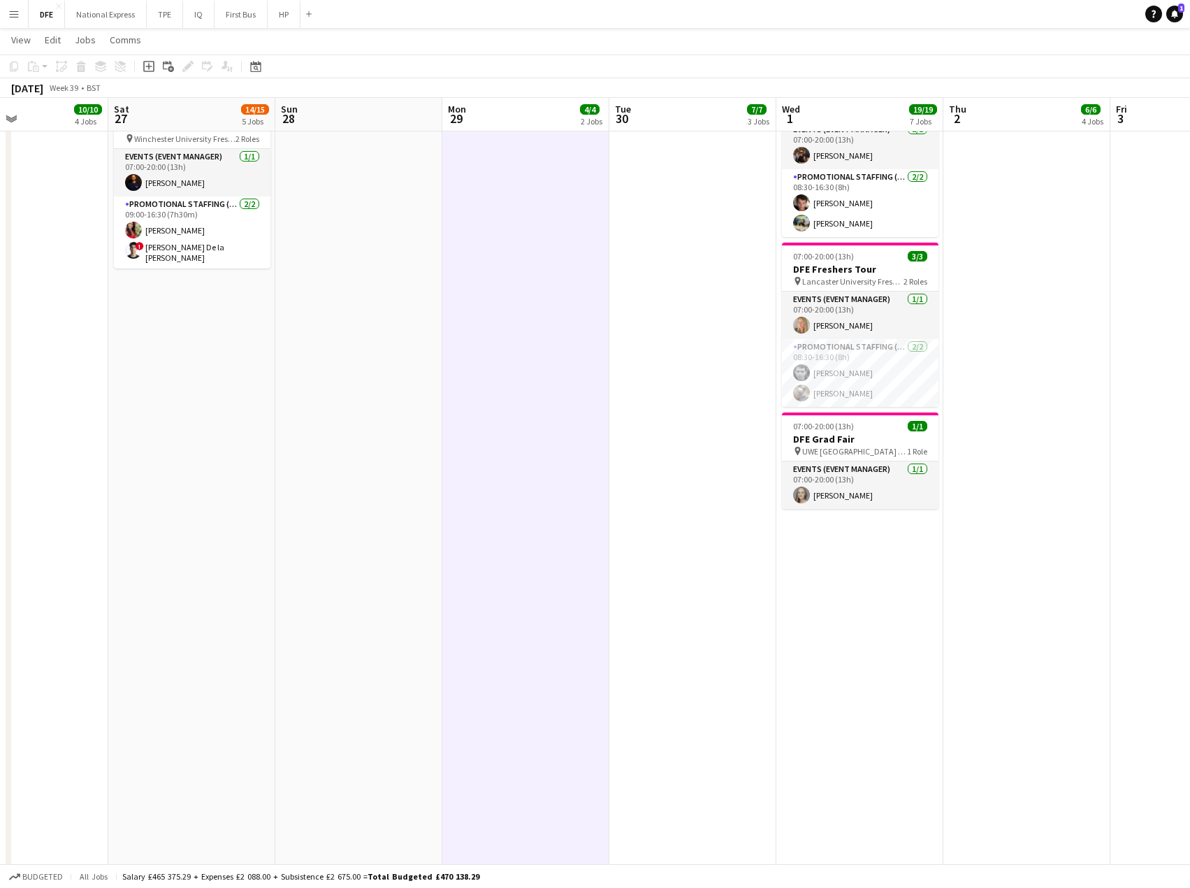
click at [1043, 182] on app-date-cell "07:00-20:00 (13h) 3/3 DFE Freshers Tour pin Kent University Freshers Fair 2 Rol…" at bounding box center [1027, 226] width 167 height 1676
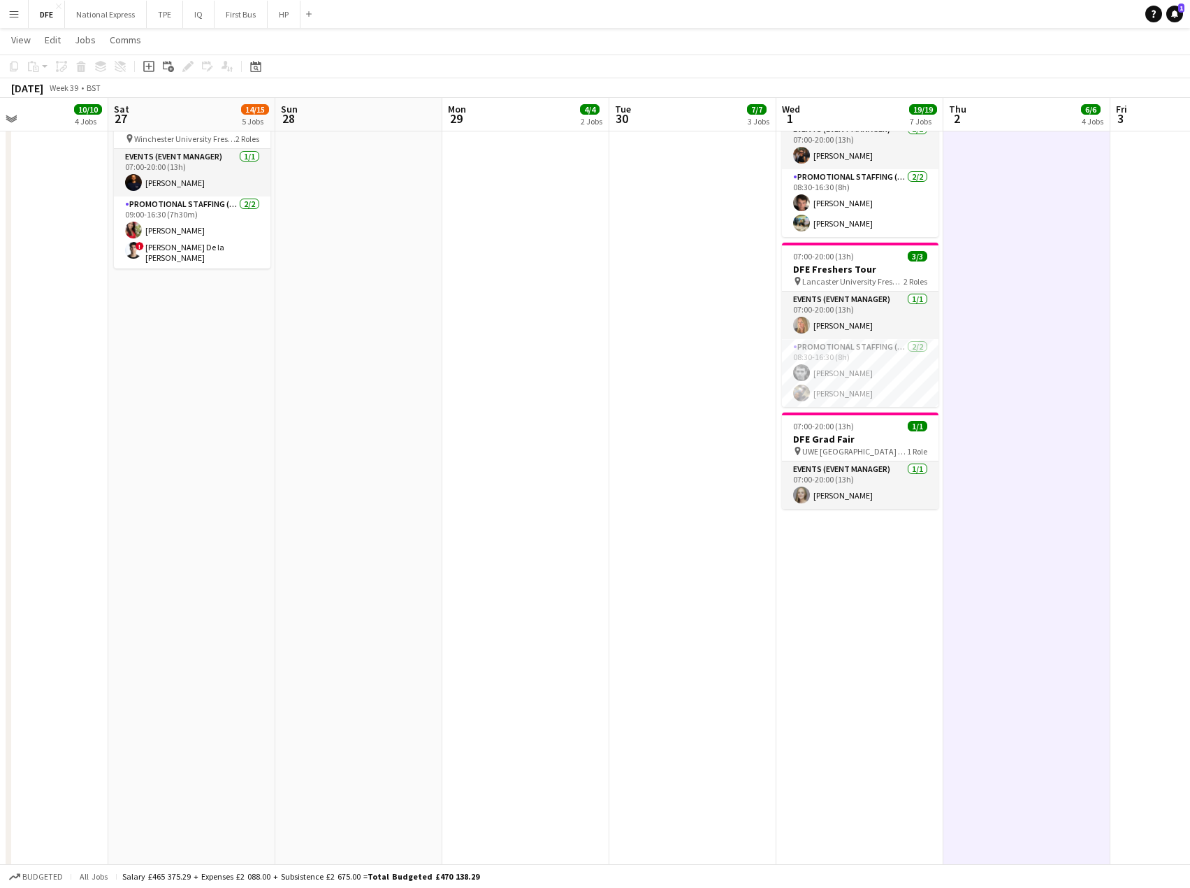
scroll to position [0, 392]
click at [1180, 17] on link "Notifications 1" at bounding box center [1175, 14] width 17 height 17
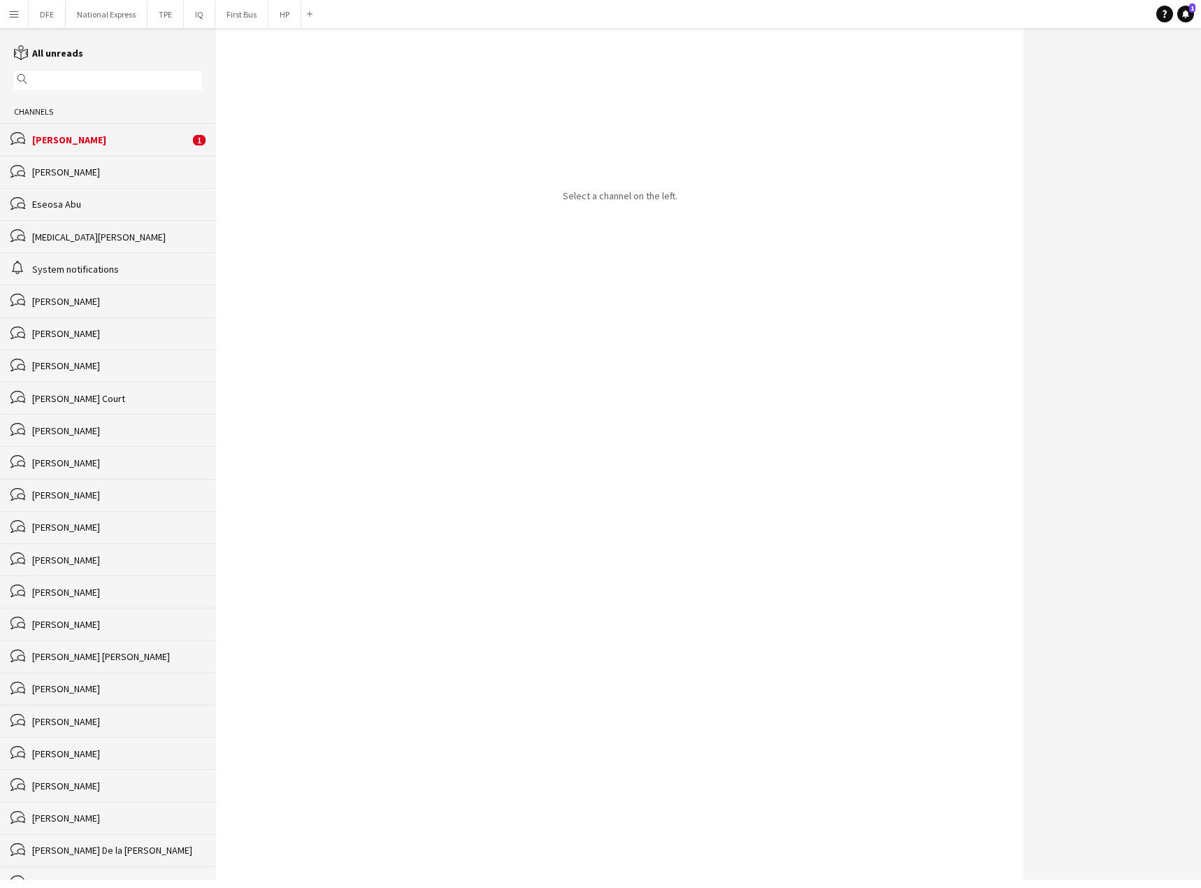
click at [96, 143] on div "[PERSON_NAME]" at bounding box center [110, 140] width 157 height 13
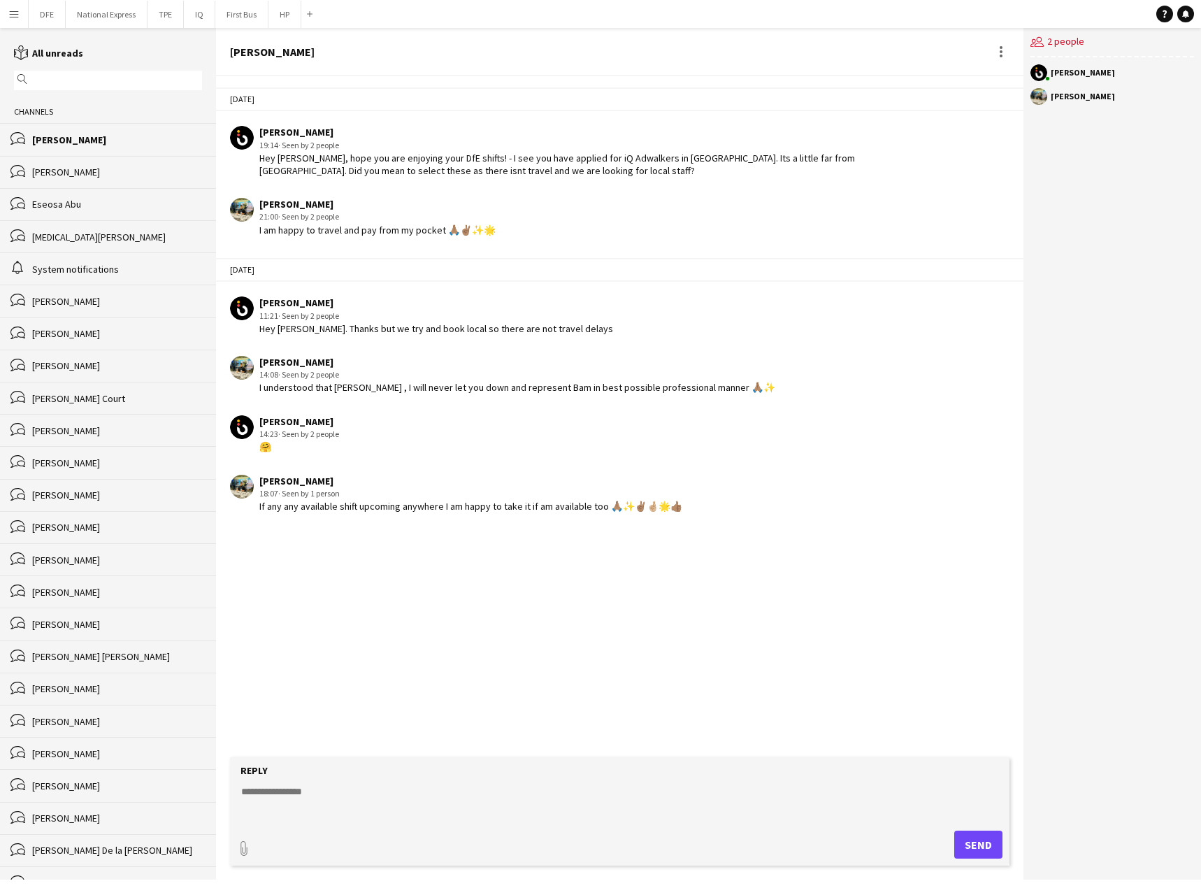
click at [353, 791] on textarea at bounding box center [622, 802] width 765 height 36
type textarea "**********"
click at [974, 845] on button "Send" at bounding box center [978, 844] width 48 height 28
